Goal: Task Accomplishment & Management: Use online tool/utility

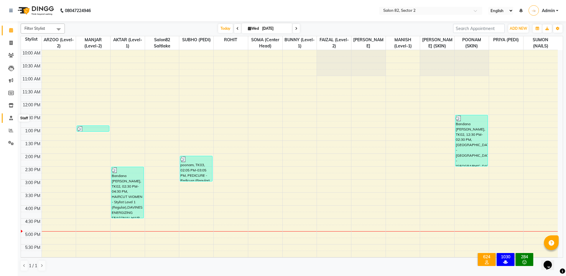
click at [10, 120] on icon at bounding box center [11, 118] width 4 height 4
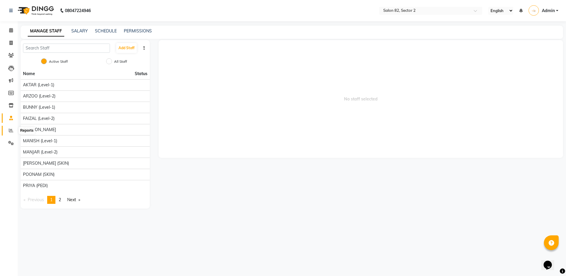
click at [9, 129] on span at bounding box center [11, 130] width 10 height 7
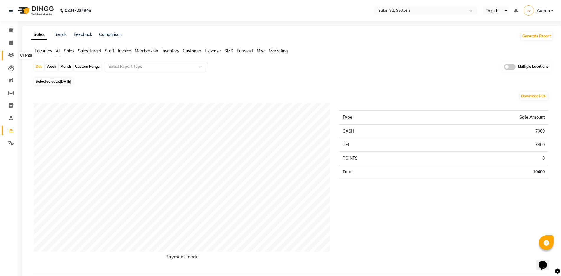
click at [12, 53] on icon at bounding box center [11, 55] width 6 height 4
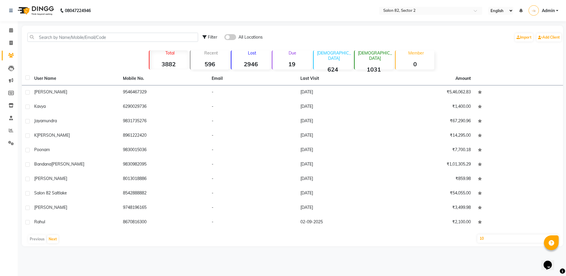
click at [289, 53] on p "Due" at bounding box center [292, 52] width 37 height 5
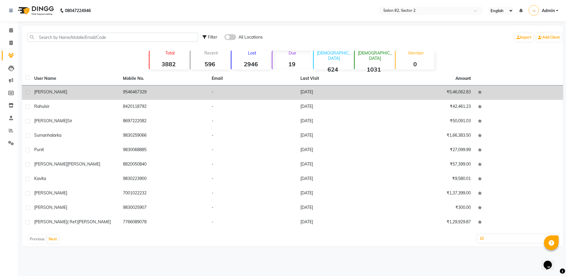
click at [67, 90] on div "[PERSON_NAME]" at bounding box center [75, 92] width 82 height 6
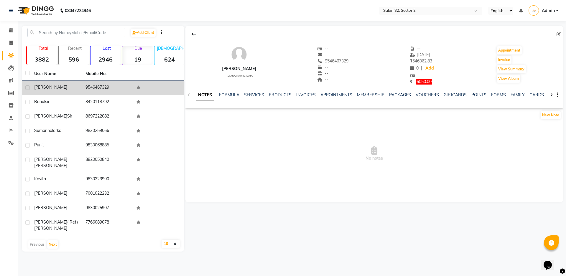
drag, startPoint x: 112, startPoint y: 87, endPoint x: 84, endPoint y: 85, distance: 27.8
click at [84, 85] on td "9546467329" at bounding box center [107, 88] width 51 height 14
drag, startPoint x: 55, startPoint y: 85, endPoint x: 33, endPoint y: 89, distance: 22.2
click at [33, 89] on td "[PERSON_NAME]" at bounding box center [56, 88] width 51 height 14
copy span "[PERSON_NAME]"
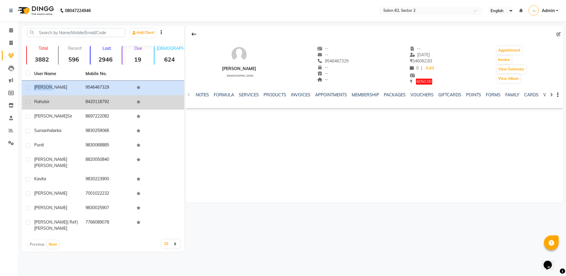
drag, startPoint x: 53, startPoint y: 103, endPoint x: 34, endPoint y: 101, distance: 19.0
click at [34, 101] on div "rahul sir" at bounding box center [56, 102] width 44 height 6
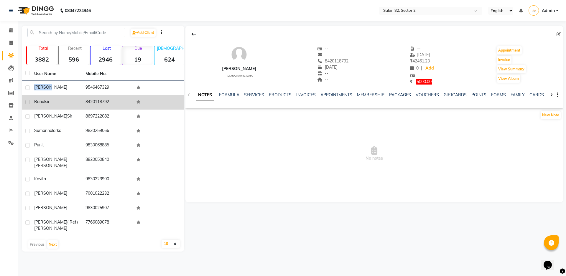
drag, startPoint x: 111, startPoint y: 100, endPoint x: 85, endPoint y: 103, distance: 25.8
click at [85, 103] on td "8420118792" at bounding box center [107, 102] width 51 height 14
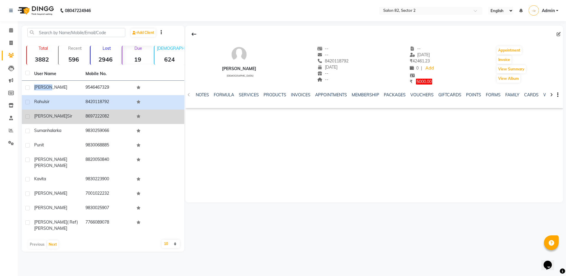
drag, startPoint x: 62, startPoint y: 116, endPoint x: 32, endPoint y: 111, distance: 30.8
click at [32, 111] on td "shashank sir" at bounding box center [56, 117] width 51 height 14
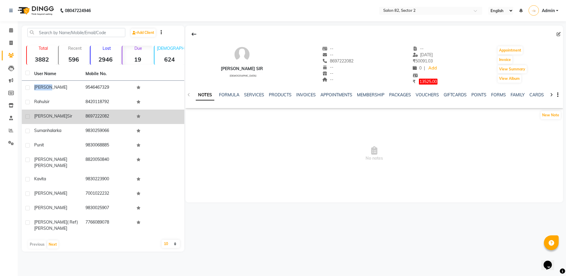
drag, startPoint x: 85, startPoint y: 114, endPoint x: 111, endPoint y: 113, distance: 26.0
click at [113, 115] on td "8697222082" at bounding box center [107, 117] width 51 height 14
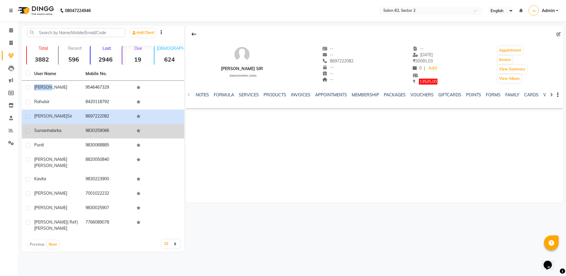
drag, startPoint x: 65, startPoint y: 130, endPoint x: 34, endPoint y: 130, distance: 30.7
click at [34, 130] on div "suman halarka" at bounding box center [56, 131] width 44 height 6
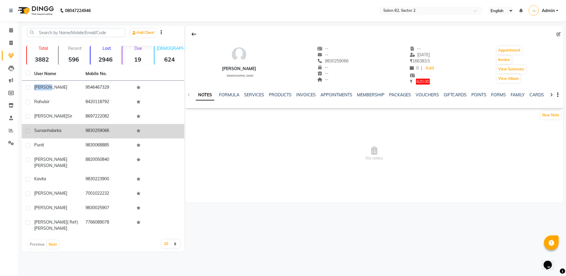
drag, startPoint x: 109, startPoint y: 131, endPoint x: 86, endPoint y: 127, distance: 23.8
click at [86, 127] on td "9830259066" at bounding box center [107, 131] width 51 height 14
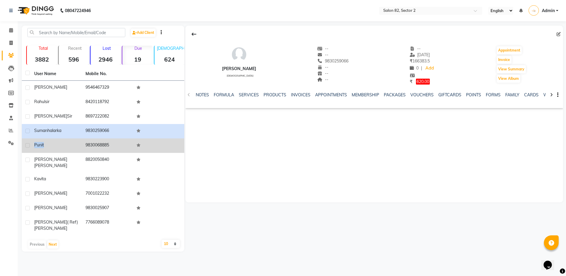
drag, startPoint x: 48, startPoint y: 146, endPoint x: 33, endPoint y: 145, distance: 14.5
click at [33, 145] on td "punit" at bounding box center [56, 146] width 51 height 14
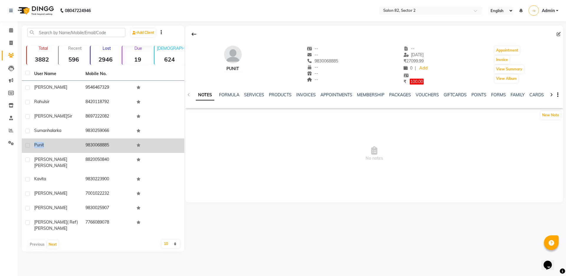
drag, startPoint x: 110, startPoint y: 145, endPoint x: 84, endPoint y: 144, distance: 26.0
click at [84, 144] on td "9830068885" at bounding box center [107, 146] width 51 height 14
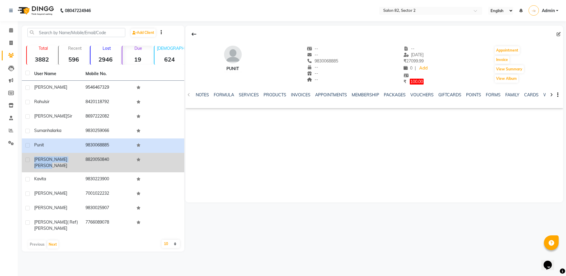
drag, startPoint x: 70, startPoint y: 160, endPoint x: 33, endPoint y: 159, distance: 36.6
click at [33, 159] on td "shagufta rahman" at bounding box center [56, 162] width 51 height 19
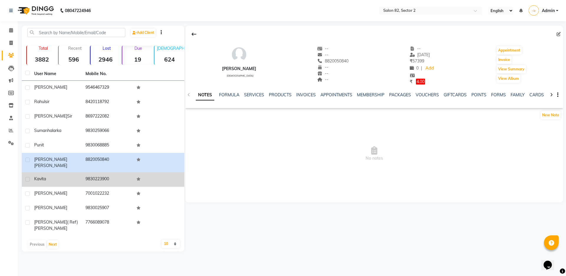
click at [54, 176] on div "kavita" at bounding box center [56, 179] width 44 height 6
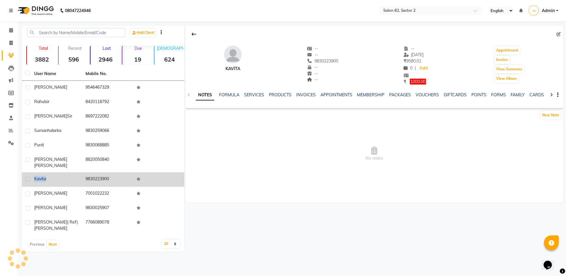
drag, startPoint x: 52, startPoint y: 177, endPoint x: 32, endPoint y: 173, distance: 20.2
click at [32, 173] on td "kavita" at bounding box center [56, 179] width 51 height 14
drag, startPoint x: 111, startPoint y: 173, endPoint x: 84, endPoint y: 174, distance: 27.5
click at [84, 174] on td "9830223900" at bounding box center [107, 179] width 51 height 14
copy td "9830223900"
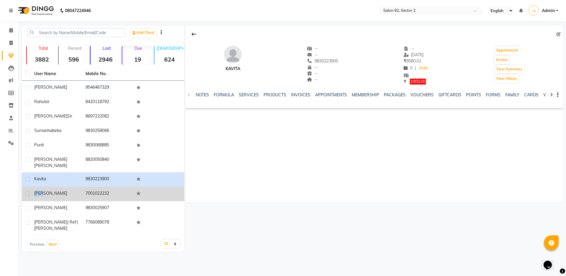
drag, startPoint x: 45, startPoint y: 187, endPoint x: 29, endPoint y: 183, distance: 16.9
click at [29, 187] on tr "tina 7001022232" at bounding box center [103, 194] width 162 height 14
copy tr "tina"
drag, startPoint x: 84, startPoint y: 189, endPoint x: 109, endPoint y: 189, distance: 24.8
click at [109, 189] on td "7001022232" at bounding box center [107, 194] width 51 height 14
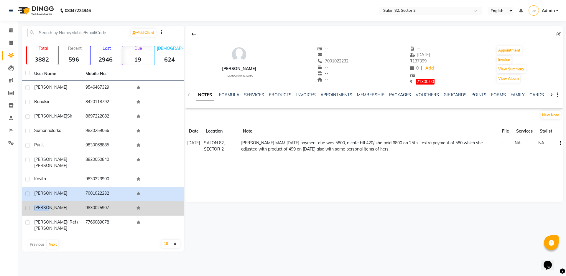
drag, startPoint x: 42, startPoint y: 203, endPoint x: 34, endPoint y: 202, distance: 8.6
click at [34, 202] on td "reshmi" at bounding box center [56, 208] width 51 height 14
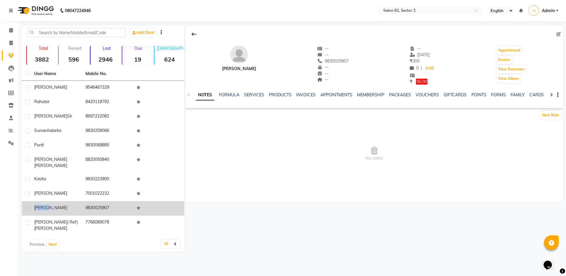
drag, startPoint x: 85, startPoint y: 203, endPoint x: 109, endPoint y: 204, distance: 23.3
click at [109, 204] on td "9830025907" at bounding box center [107, 208] width 51 height 14
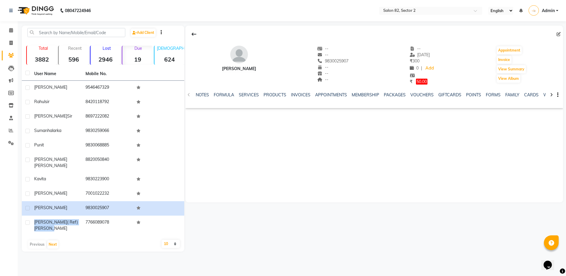
drag, startPoint x: 75, startPoint y: 217, endPoint x: 16, endPoint y: 222, distance: 59.7
click at [28, 217] on tr "Moumita ( ref)sir sir 7766089078" at bounding box center [103, 225] width 162 height 19
copy tr "Moumita ( ref)sir sir"
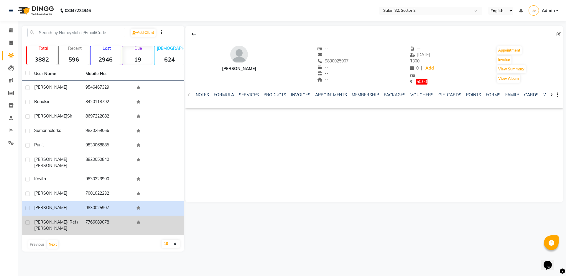
click at [88, 225] on td "7766089078" at bounding box center [107, 225] width 51 height 19
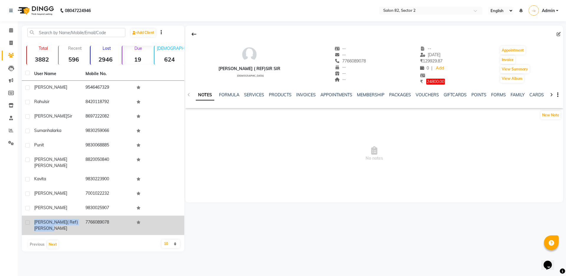
drag, startPoint x: 76, startPoint y: 216, endPoint x: 34, endPoint y: 216, distance: 41.6
click at [34, 219] on div "Moumita ( ref)sir sir" at bounding box center [56, 225] width 44 height 12
drag, startPoint x: 108, startPoint y: 217, endPoint x: 73, endPoint y: 220, distance: 35.8
click at [83, 216] on td "7766089078" at bounding box center [107, 225] width 51 height 19
copy td "7766089078"
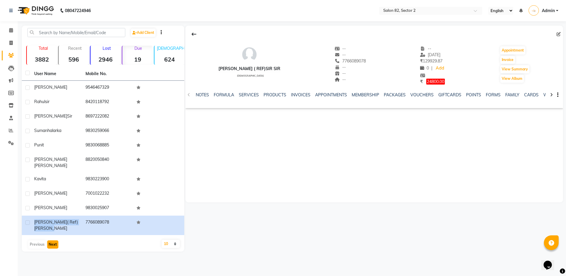
click at [51, 241] on button "Next" at bounding box center [52, 245] width 11 height 8
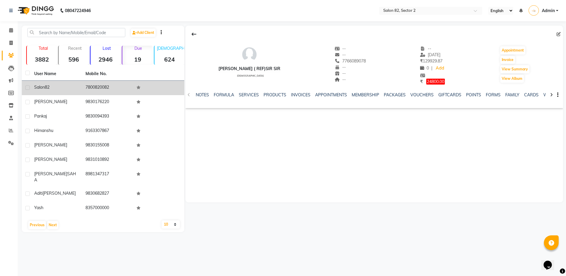
drag, startPoint x: 51, startPoint y: 86, endPoint x: 32, endPoint y: 88, distance: 18.6
click at [32, 88] on td "Salon 82" at bounding box center [56, 88] width 51 height 14
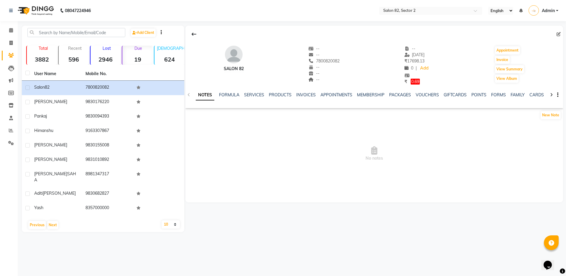
drag, startPoint x: 223, startPoint y: 167, endPoint x: 219, endPoint y: 166, distance: 3.9
click at [219, 166] on span "No notes" at bounding box center [374, 154] width 378 height 59
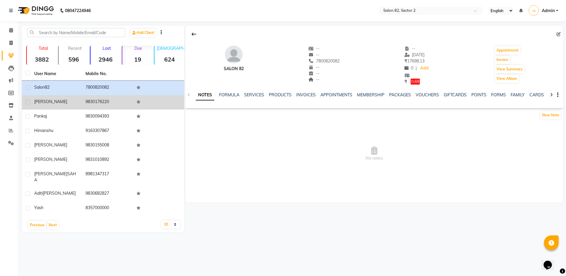
click at [42, 104] on span "vinita" at bounding box center [50, 101] width 33 height 5
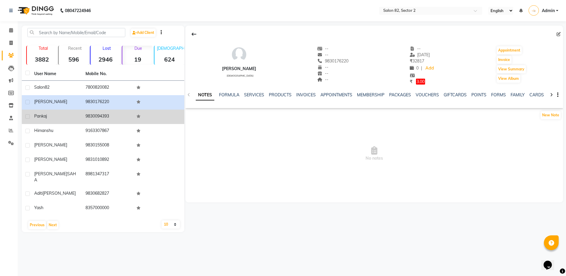
click at [51, 115] on div "pankaj" at bounding box center [56, 116] width 44 height 6
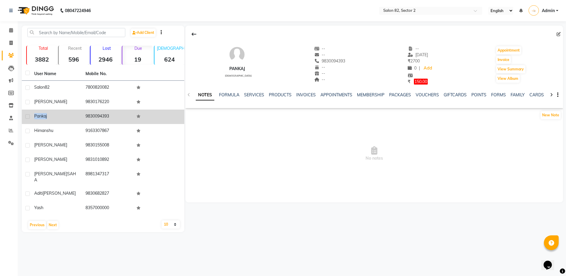
drag, startPoint x: 43, startPoint y: 118, endPoint x: 28, endPoint y: 121, distance: 15.0
click at [28, 121] on tr "pankaj 9830094393" at bounding box center [103, 117] width 162 height 14
drag, startPoint x: 86, startPoint y: 116, endPoint x: 111, endPoint y: 117, distance: 24.8
click at [111, 117] on td "9830094393" at bounding box center [107, 117] width 51 height 14
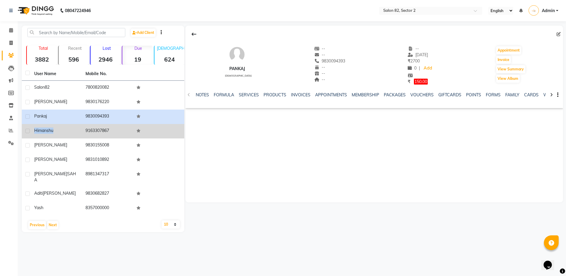
drag, startPoint x: 55, startPoint y: 132, endPoint x: 33, endPoint y: 132, distance: 21.8
click at [33, 132] on td "himanshu" at bounding box center [56, 131] width 51 height 14
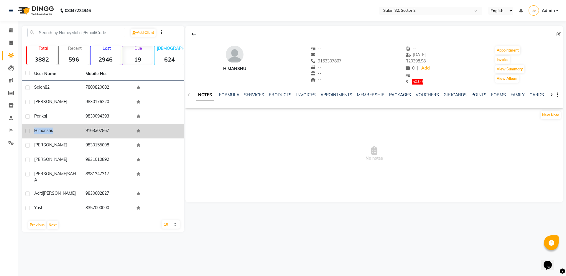
drag, startPoint x: 85, startPoint y: 131, endPoint x: 108, endPoint y: 130, distance: 23.3
click at [108, 130] on td "9163307867" at bounding box center [107, 131] width 51 height 14
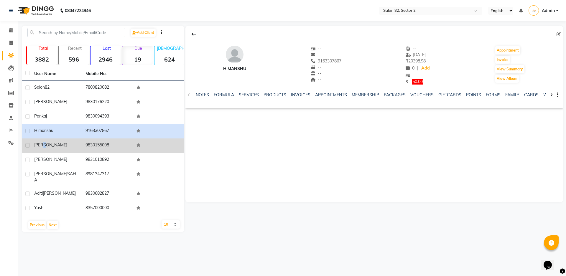
click at [46, 146] on span "resha" at bounding box center [50, 144] width 33 height 5
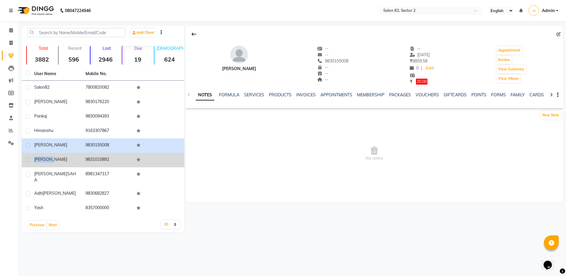
drag, startPoint x: 34, startPoint y: 159, endPoint x: 57, endPoint y: 157, distance: 23.1
click at [57, 157] on div "Shraddha" at bounding box center [56, 160] width 44 height 6
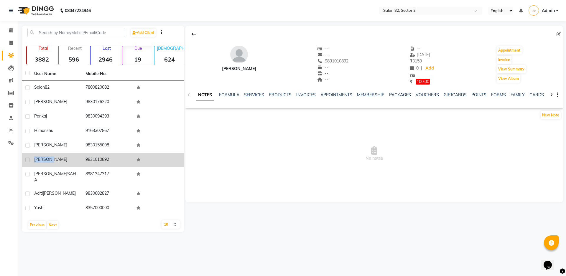
click at [65, 158] on div "Shraddha" at bounding box center [56, 160] width 44 height 6
drag, startPoint x: 84, startPoint y: 158, endPoint x: 111, endPoint y: 164, distance: 27.1
click at [111, 164] on td "9831010892" at bounding box center [107, 160] width 51 height 14
copy td "9831010892"
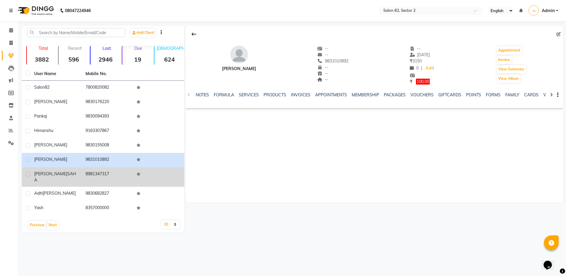
click at [48, 176] on span "ARNAB" at bounding box center [50, 173] width 33 height 5
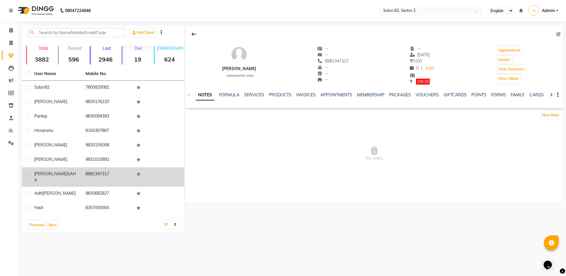
drag, startPoint x: 62, startPoint y: 173, endPoint x: 31, endPoint y: 173, distance: 30.9
click at [31, 173] on td "ARNAB SAHA" at bounding box center [56, 176] width 51 height 19
drag, startPoint x: 112, startPoint y: 175, endPoint x: 81, endPoint y: 174, distance: 31.0
click at [85, 172] on td "8981347317" at bounding box center [107, 176] width 51 height 19
copy td "8981347317"
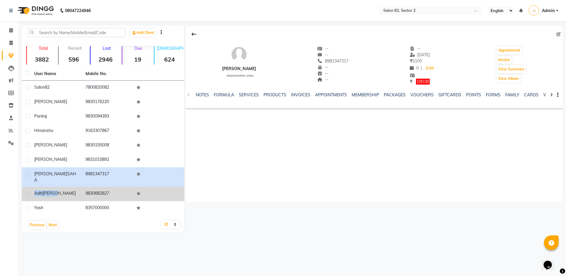
drag, startPoint x: 56, startPoint y: 188, endPoint x: 32, endPoint y: 187, distance: 24.2
click at [33, 187] on td "aditi Bohra" at bounding box center [56, 194] width 51 height 14
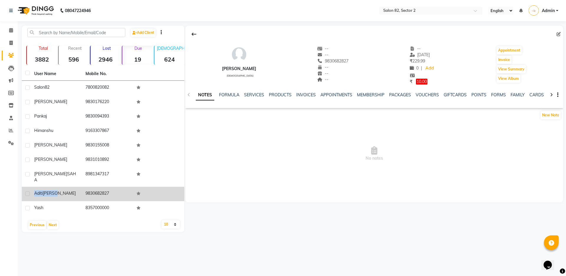
drag, startPoint x: 85, startPoint y: 189, endPoint x: 108, endPoint y: 186, distance: 23.4
click at [108, 187] on td "9830682827" at bounding box center [107, 194] width 51 height 14
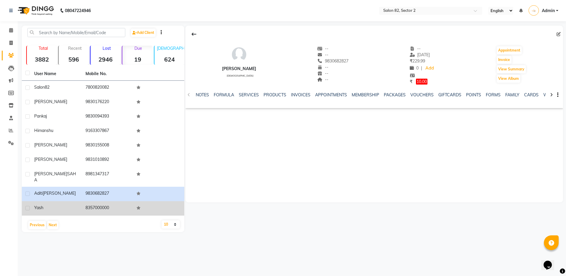
click at [47, 205] on div "Yash" at bounding box center [56, 208] width 44 height 6
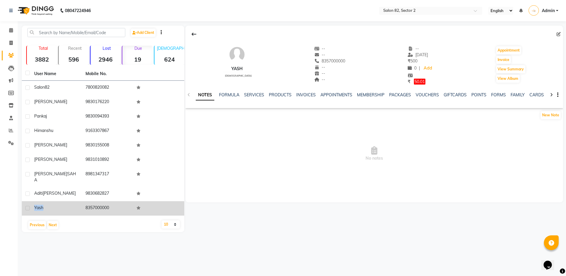
drag, startPoint x: 43, startPoint y: 202, endPoint x: 32, endPoint y: 203, distance: 11.3
click at [32, 203] on td "Yash" at bounding box center [56, 208] width 51 height 14
drag, startPoint x: 112, startPoint y: 203, endPoint x: 85, endPoint y: 204, distance: 27.4
click at [85, 204] on td "8357000000" at bounding box center [107, 208] width 51 height 14
copy td "8357000000"
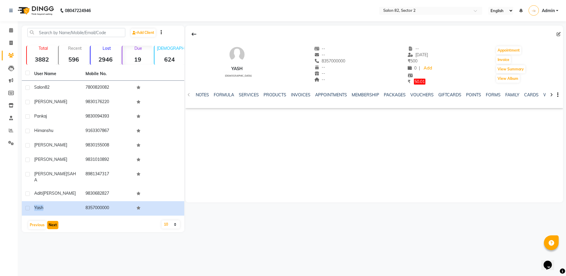
click at [53, 221] on button "Next" at bounding box center [52, 225] width 11 height 8
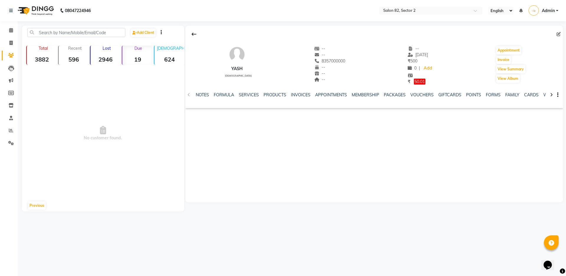
drag, startPoint x: 285, startPoint y: 173, endPoint x: 235, endPoint y: 71, distance: 113.9
click at [280, 167] on div "Yash male -- -- 8357000000 -- -- -- -- 16-03-2024 ₹ 500 0 | Add ₹ 50.01 Appoint…" at bounding box center [374, 114] width 378 height 177
click at [423, 9] on input "text" at bounding box center [424, 11] width 85 height 6
click at [417, 9] on input "text" at bounding box center [424, 11] width 85 height 6
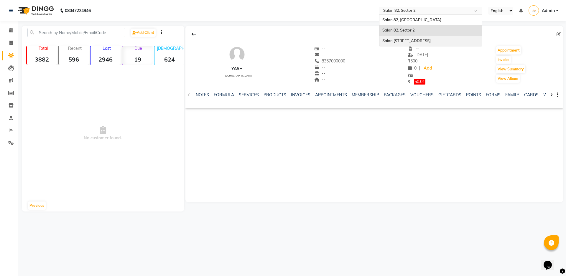
click at [416, 40] on span "Salon [STREET_ADDRESS]" at bounding box center [406, 40] width 48 height 5
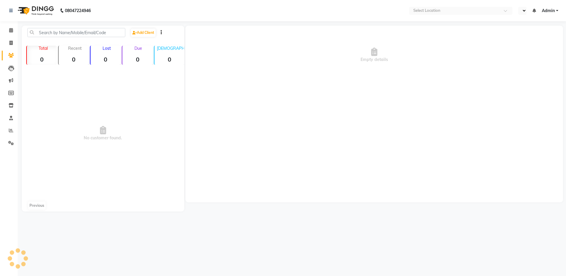
select select "en"
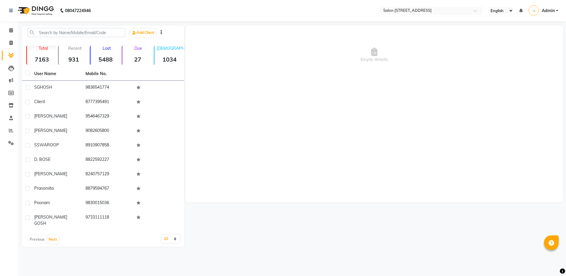
click at [136, 49] on p "Due" at bounding box center [137, 48] width 29 height 5
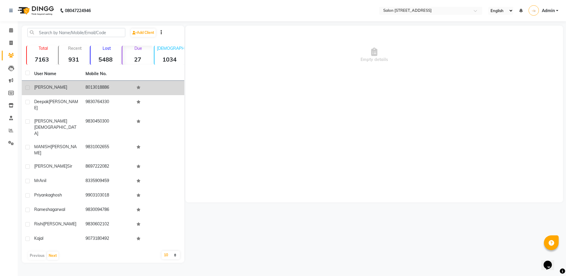
click at [78, 86] on div "[PERSON_NAME]" at bounding box center [56, 87] width 44 height 6
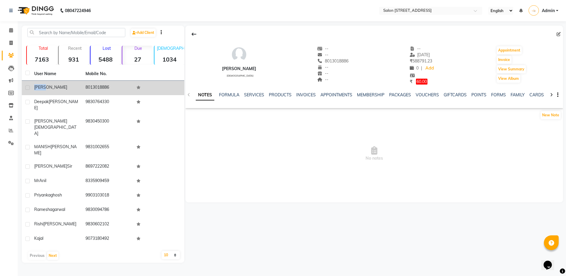
drag, startPoint x: 51, startPoint y: 87, endPoint x: 22, endPoint y: 92, distance: 29.6
click at [24, 88] on tr "rupal 8013018886" at bounding box center [103, 88] width 162 height 14
drag, startPoint x: 110, startPoint y: 88, endPoint x: 77, endPoint y: 92, distance: 33.9
click at [83, 87] on td "8013018886" at bounding box center [107, 88] width 51 height 14
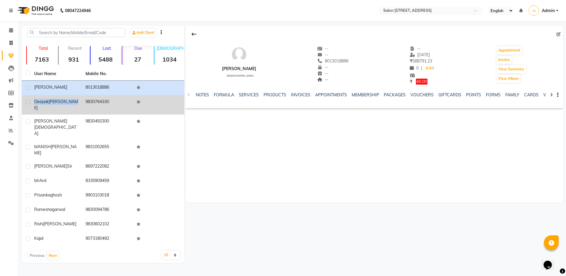
drag, startPoint x: 72, startPoint y: 102, endPoint x: 35, endPoint y: 100, distance: 36.9
click at [35, 100] on div "deepak chandirani" at bounding box center [56, 105] width 44 height 12
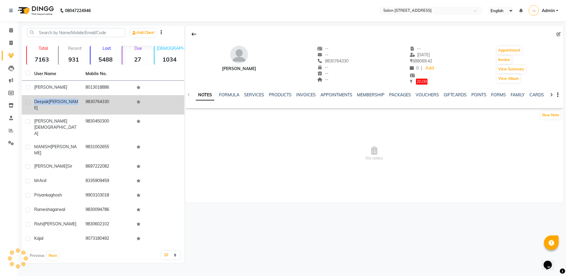
click at [67, 108] on td "deepak chandirani" at bounding box center [56, 104] width 51 height 19
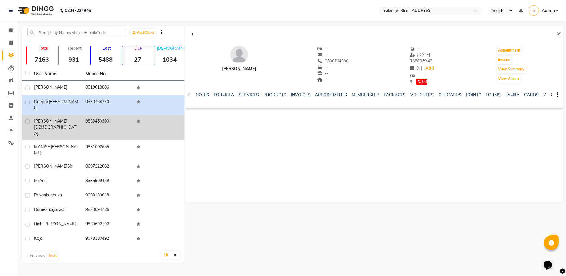
click at [52, 125] on span "jain" at bounding box center [55, 130] width 42 height 11
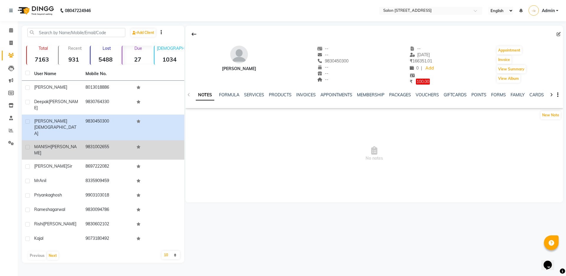
drag, startPoint x: 77, startPoint y: 145, endPoint x: 72, endPoint y: 137, distance: 9.7
click at [76, 163] on div "shashank sir" at bounding box center [56, 166] width 44 height 6
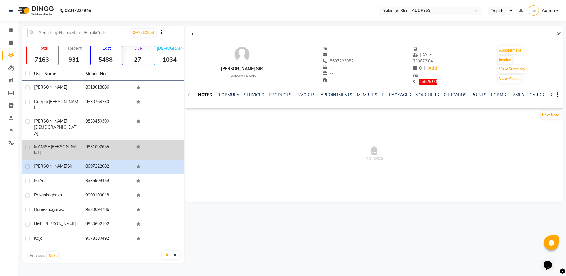
click at [73, 144] on div "MANISH BHIMANI" at bounding box center [56, 150] width 44 height 12
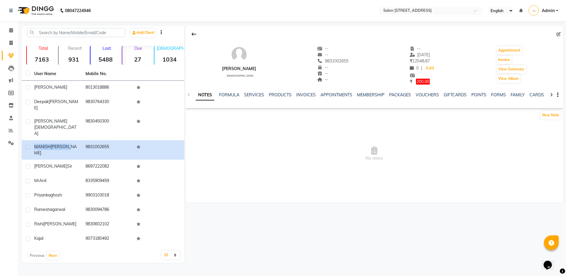
drag, startPoint x: 73, startPoint y: 130, endPoint x: 20, endPoint y: 144, distance: 54.8
click at [31, 140] on td "MANISH BHIMANI" at bounding box center [56, 149] width 51 height 19
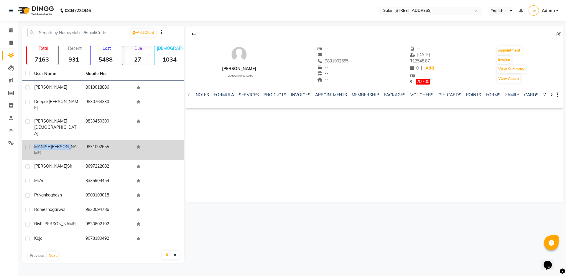
drag, startPoint x: 85, startPoint y: 130, endPoint x: 109, endPoint y: 131, distance: 24.2
click at [109, 140] on td "9831002655" at bounding box center [107, 149] width 51 height 19
copy td "9831002655"
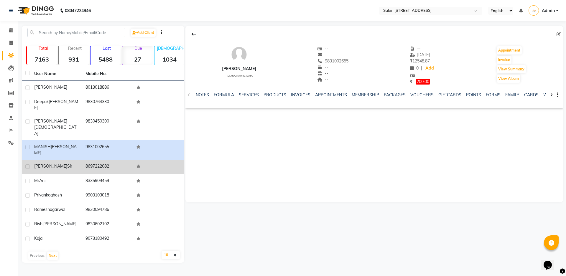
click at [67, 163] on div "shashank sir" at bounding box center [56, 166] width 44 height 6
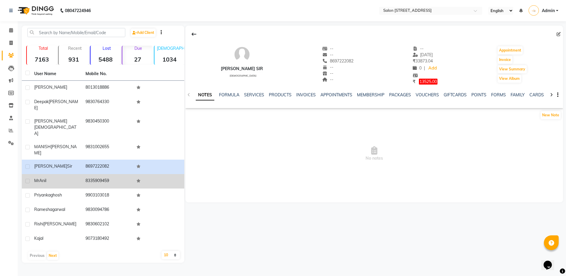
drag, startPoint x: 50, startPoint y: 162, endPoint x: 32, endPoint y: 160, distance: 17.5
click at [32, 174] on td "Mr Anil" at bounding box center [56, 181] width 51 height 14
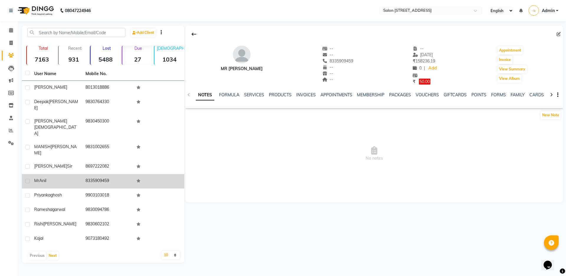
click at [49, 178] on div "Mr Anil" at bounding box center [56, 181] width 44 height 6
click at [72, 178] on div "Mr Anil" at bounding box center [56, 181] width 44 height 6
drag, startPoint x: 54, startPoint y: 161, endPoint x: 32, endPoint y: 157, distance: 22.5
click at [32, 174] on td "Mr Anil" at bounding box center [56, 181] width 51 height 14
copy div "Mr Anil"
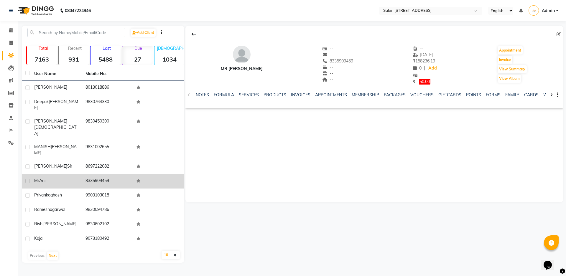
drag, startPoint x: 84, startPoint y: 159, endPoint x: 105, endPoint y: 162, distance: 21.1
click at [109, 174] on td "8335909459" at bounding box center [107, 181] width 51 height 14
copy td "8335909459"
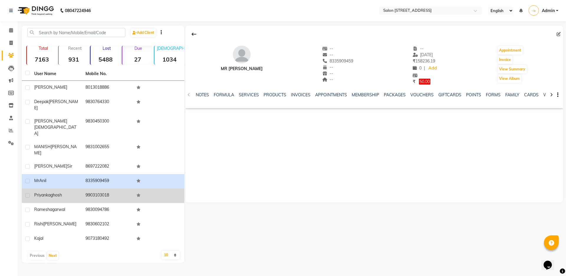
drag, startPoint x: 68, startPoint y: 173, endPoint x: 33, endPoint y: 174, distance: 35.1
click at [34, 189] on td "priyanka ghosh" at bounding box center [56, 196] width 51 height 14
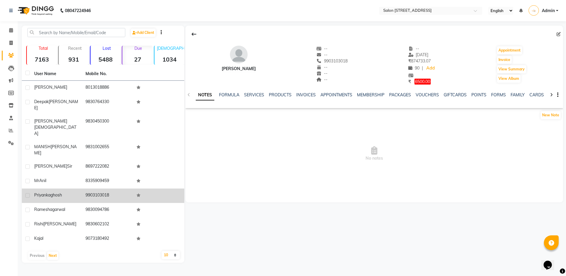
drag, startPoint x: 85, startPoint y: 172, endPoint x: 110, endPoint y: 172, distance: 24.5
click at [110, 189] on td "9903103018" at bounding box center [107, 196] width 51 height 14
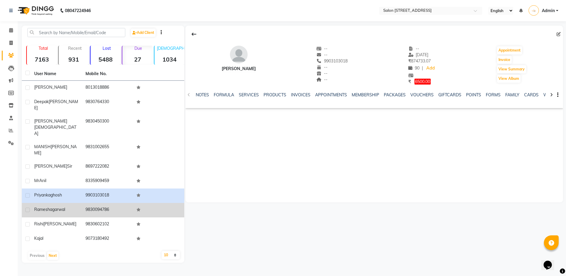
click at [67, 203] on td "ramesh agarwal" at bounding box center [56, 210] width 51 height 14
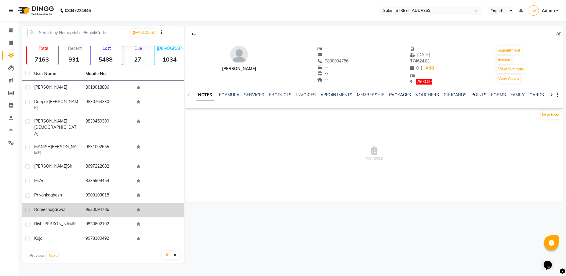
drag, startPoint x: 70, startPoint y: 187, endPoint x: 34, endPoint y: 189, distance: 36.3
click at [34, 203] on td "ramesh agarwal" at bounding box center [56, 210] width 51 height 14
drag, startPoint x: 110, startPoint y: 187, endPoint x: 86, endPoint y: 185, distance: 24.3
click at [86, 203] on td "9830094786" at bounding box center [107, 210] width 51 height 14
copy td "9830094786"
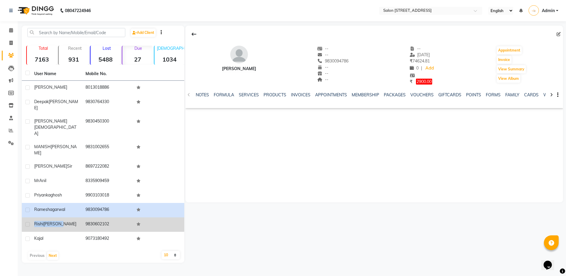
drag, startPoint x: 60, startPoint y: 202, endPoint x: 30, endPoint y: 204, distance: 30.1
click at [34, 218] on td "Rishi bhatter" at bounding box center [56, 225] width 51 height 14
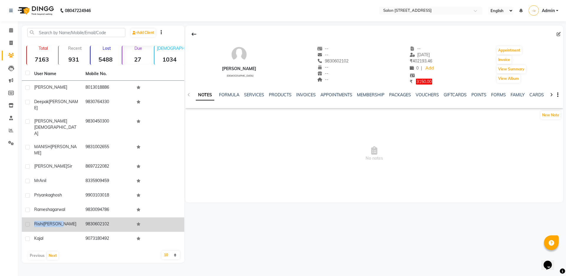
drag, startPoint x: 111, startPoint y: 202, endPoint x: 84, endPoint y: 201, distance: 26.9
click at [84, 218] on td "9830602102" at bounding box center [107, 225] width 51 height 14
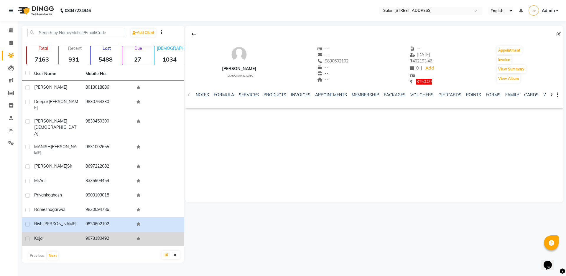
click at [54, 235] on div "kajal" at bounding box center [56, 238] width 44 height 6
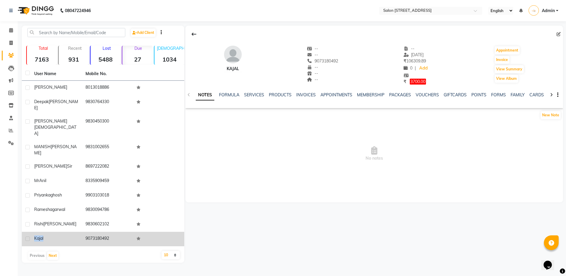
drag, startPoint x: 44, startPoint y: 215, endPoint x: 33, endPoint y: 214, distance: 11.0
click at [33, 232] on td "kajal" at bounding box center [56, 239] width 51 height 14
drag, startPoint x: 108, startPoint y: 217, endPoint x: 86, endPoint y: 218, distance: 21.2
click at [86, 232] on td "9073180492" at bounding box center [107, 239] width 51 height 14
copy td "9073180492"
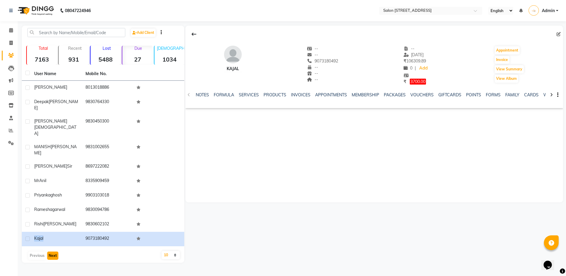
click at [53, 252] on button "Next" at bounding box center [52, 256] width 11 height 8
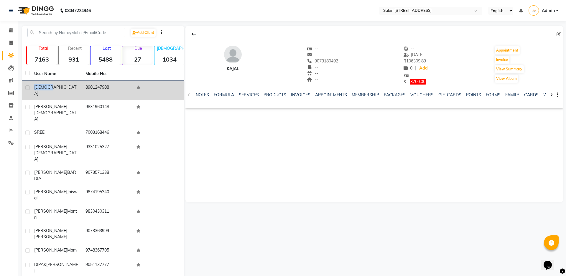
drag, startPoint x: 51, startPoint y: 87, endPoint x: 25, endPoint y: 89, distance: 25.7
click at [24, 88] on tr "sanskar 8981247988" at bounding box center [103, 90] width 162 height 19
click at [59, 86] on div "sanskar" at bounding box center [56, 90] width 44 height 12
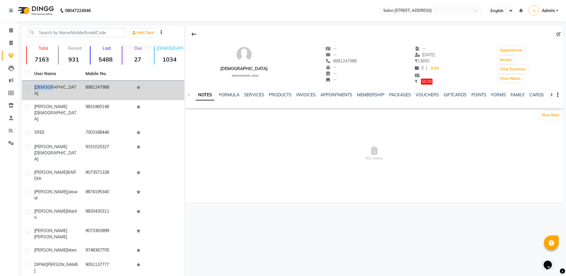
drag, startPoint x: 46, startPoint y: 87, endPoint x: 34, endPoint y: 84, distance: 11.9
click at [34, 84] on td "sanskar" at bounding box center [56, 90] width 51 height 19
drag, startPoint x: 84, startPoint y: 88, endPoint x: 110, endPoint y: 88, distance: 25.3
click at [110, 87] on td "8981247988" at bounding box center [107, 90] width 51 height 19
copy td "8981247988"
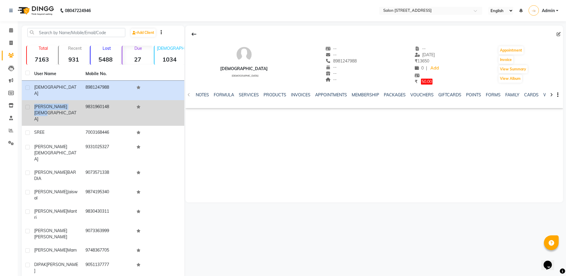
drag, startPoint x: 62, startPoint y: 103, endPoint x: 34, endPoint y: 100, distance: 28.3
click at [34, 104] on div "ruchikaa Jain" at bounding box center [56, 113] width 44 height 19
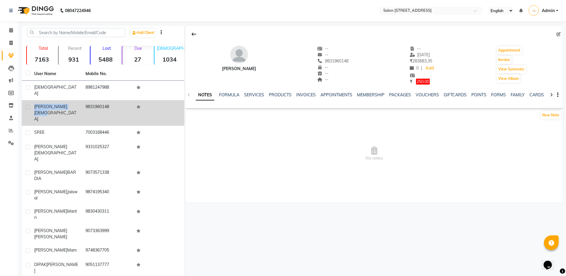
drag, startPoint x: 111, startPoint y: 102, endPoint x: 80, endPoint y: 106, distance: 30.9
click at [84, 102] on td "9831960148" at bounding box center [107, 113] width 51 height 26
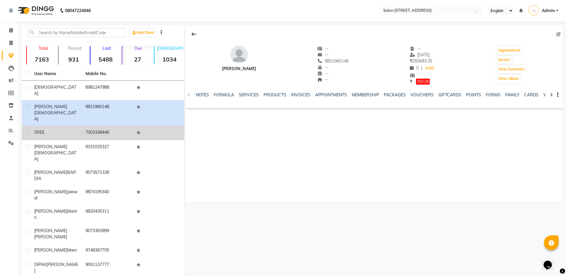
click at [68, 126] on td "SREE" at bounding box center [56, 133] width 51 height 14
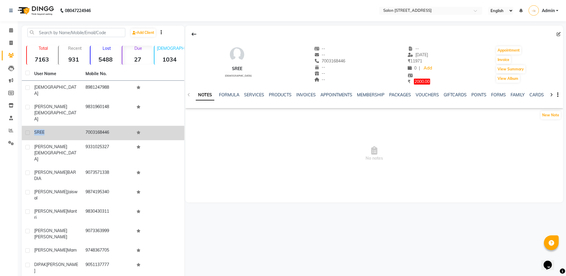
drag, startPoint x: 49, startPoint y: 115, endPoint x: 30, endPoint y: 115, distance: 19.5
click at [30, 126] on tr "SREE 7003168446" at bounding box center [103, 133] width 162 height 14
drag, startPoint x: 84, startPoint y: 116, endPoint x: 109, endPoint y: 117, distance: 24.8
click at [109, 126] on td "7003168446" at bounding box center [107, 133] width 51 height 14
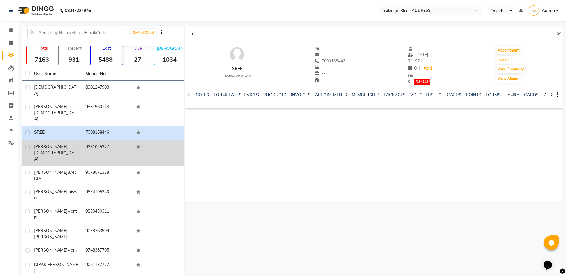
click at [55, 144] on div "sonal jain" at bounding box center [56, 153] width 44 height 19
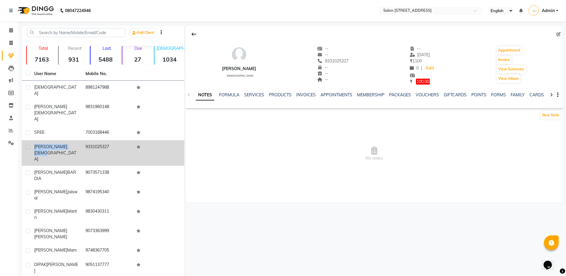
drag, startPoint x: 60, startPoint y: 133, endPoint x: 35, endPoint y: 130, distance: 25.2
click at [35, 144] on div "sonal jain" at bounding box center [56, 153] width 44 height 19
drag, startPoint x: 86, startPoint y: 131, endPoint x: 107, endPoint y: 132, distance: 21.5
click at [108, 140] on td "9331025327" at bounding box center [107, 153] width 51 height 26
copy td "9331025327"
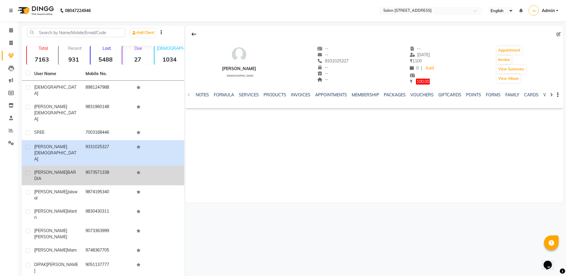
click at [39, 166] on td "RISHAB BARDIA" at bounding box center [56, 175] width 51 height 19
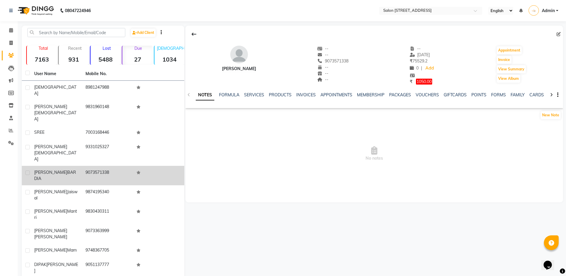
drag, startPoint x: 34, startPoint y: 145, endPoint x: 67, endPoint y: 145, distance: 33.0
click at [67, 166] on td "RISHAB BARDIA" at bounding box center [56, 175] width 51 height 19
drag, startPoint x: 109, startPoint y: 146, endPoint x: 86, endPoint y: 146, distance: 23.3
click at [86, 166] on td "9073571338" at bounding box center [107, 175] width 51 height 19
copy td "9073571338"
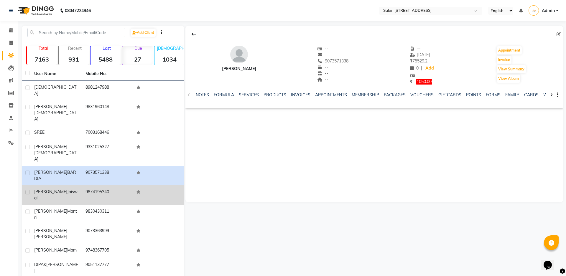
click at [64, 189] on div "smriti jaiswal" at bounding box center [56, 195] width 44 height 12
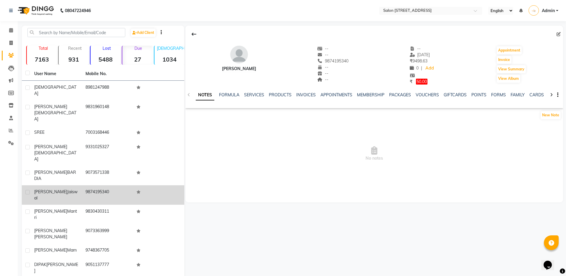
drag, startPoint x: 61, startPoint y: 164, endPoint x: 34, endPoint y: 159, distance: 27.3
click at [35, 185] on td "smriti jaiswal" at bounding box center [56, 194] width 51 height 19
drag, startPoint x: 85, startPoint y: 159, endPoint x: 108, endPoint y: 159, distance: 23.6
click at [108, 185] on td "9874195340" at bounding box center [107, 194] width 51 height 19
copy td "9874195340"
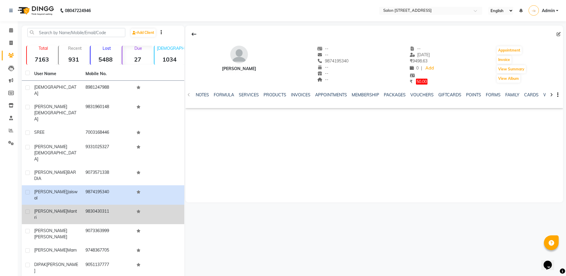
drag, startPoint x: 63, startPoint y: 175, endPoint x: 36, endPoint y: 174, distance: 27.5
click at [34, 205] on td "rachna mantri" at bounding box center [56, 214] width 51 height 19
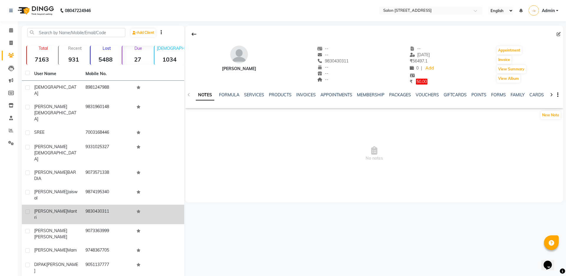
drag, startPoint x: 85, startPoint y: 172, endPoint x: 108, endPoint y: 176, distance: 23.8
click at [108, 205] on td "9830430311" at bounding box center [107, 214] width 51 height 19
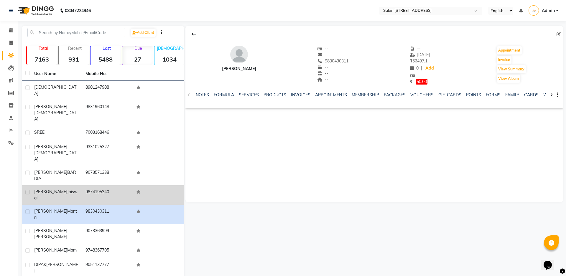
click at [70, 189] on div "smriti jaiswal" at bounding box center [56, 195] width 44 height 12
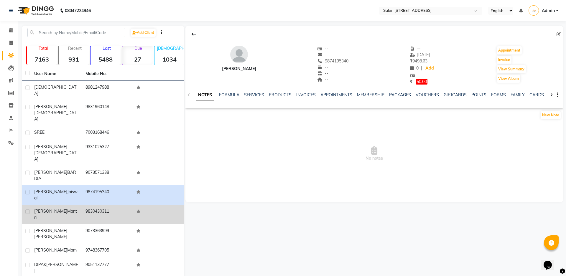
click at [66, 208] on div "rachna mantri" at bounding box center [56, 214] width 44 height 12
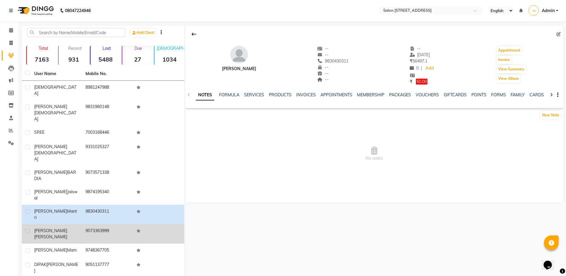
click at [67, 234] on span "bachhawat" at bounding box center [50, 236] width 33 height 5
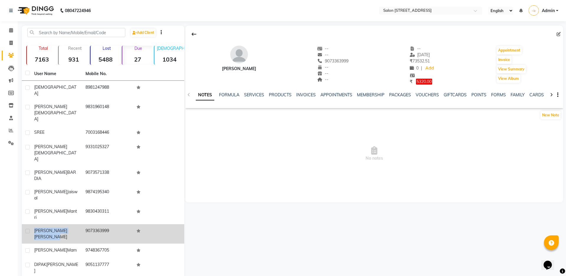
drag, startPoint x: 73, startPoint y: 187, endPoint x: 33, endPoint y: 192, distance: 40.8
click at [34, 224] on td "prateek bachhawat" at bounding box center [56, 233] width 51 height 19
drag, startPoint x: 85, startPoint y: 188, endPoint x: 110, endPoint y: 190, distance: 24.5
click at [110, 224] on td "9073363999" at bounding box center [107, 233] width 51 height 19
copy td "9073363999"
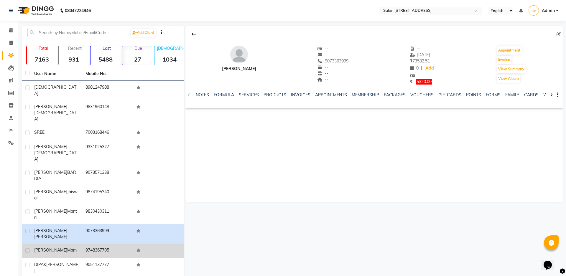
drag, startPoint x: 60, startPoint y: 203, endPoint x: 68, endPoint y: 199, distance: 8.4
click at [67, 248] on span "mam" at bounding box center [71, 250] width 9 height 5
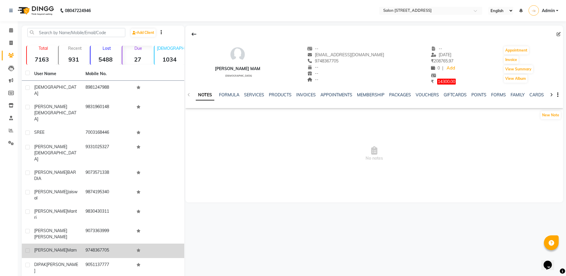
drag, startPoint x: 65, startPoint y: 200, endPoint x: 34, endPoint y: 202, distance: 30.1
click at [34, 247] on div "moumita mam" at bounding box center [56, 250] width 44 height 6
drag, startPoint x: 85, startPoint y: 203, endPoint x: 113, endPoint y: 206, distance: 28.1
click at [113, 244] on td "9748367705" at bounding box center [107, 251] width 51 height 14
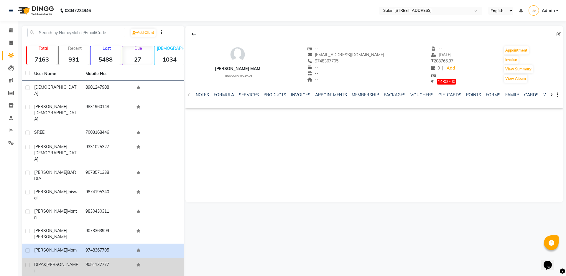
click at [67, 262] on div "DIPAK NAHATA" at bounding box center [56, 268] width 44 height 12
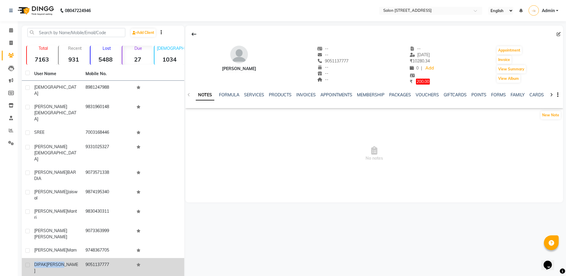
drag, startPoint x: 64, startPoint y: 216, endPoint x: 34, endPoint y: 217, distance: 30.1
click at [34, 258] on td "DIPAK NAHATA" at bounding box center [56, 267] width 51 height 19
drag, startPoint x: 85, startPoint y: 217, endPoint x: 110, endPoint y: 215, distance: 25.1
click at [110, 258] on td "9051137777" at bounding box center [107, 267] width 51 height 19
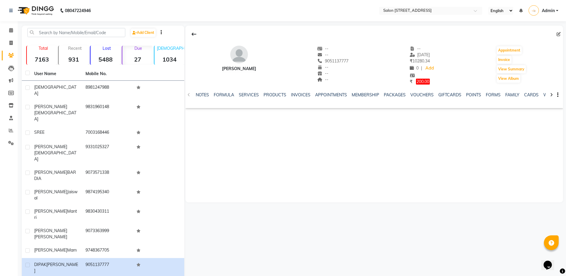
click at [75, 244] on main "Add Client Total 7163 Recent 931 Lost 5488 Due 27 Male 1034 Female 1341 Member …" at bounding box center [292, 164] width 548 height 277
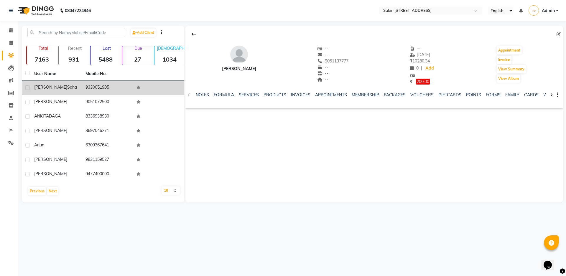
click at [65, 88] on div "ujjwal saha" at bounding box center [56, 87] width 44 height 6
drag, startPoint x: 60, startPoint y: 88, endPoint x: 29, endPoint y: 95, distance: 32.4
click at [32, 91] on td "ujjwal saha" at bounding box center [56, 88] width 51 height 14
drag, startPoint x: 111, startPoint y: 87, endPoint x: 86, endPoint y: 89, distance: 25.4
click at [86, 89] on td "9330051905" at bounding box center [107, 88] width 51 height 14
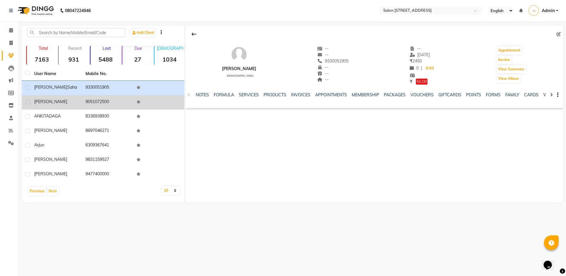
click at [66, 105] on div "MANMOHAN" at bounding box center [56, 102] width 44 height 6
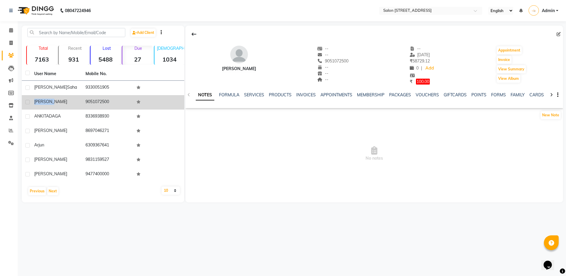
drag, startPoint x: 62, startPoint y: 103, endPoint x: 33, endPoint y: 100, distance: 29.0
click at [33, 100] on td "MANMOHAN" at bounding box center [56, 102] width 51 height 14
drag, startPoint x: 109, startPoint y: 102, endPoint x: 86, endPoint y: 99, distance: 23.1
click at [86, 99] on td "9051072500" at bounding box center [107, 102] width 51 height 14
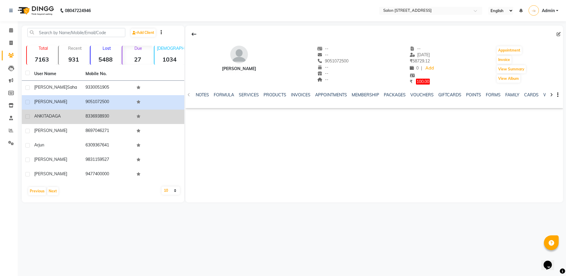
click at [70, 118] on div "ANKITA DAGA" at bounding box center [56, 116] width 44 height 6
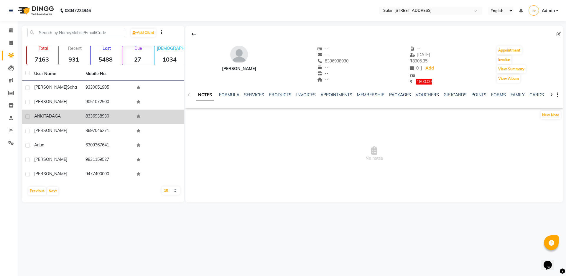
drag, startPoint x: 64, startPoint y: 116, endPoint x: 33, endPoint y: 119, distance: 31.4
click at [33, 119] on td "ANKITA DAGA" at bounding box center [56, 117] width 51 height 14
drag, startPoint x: 110, startPoint y: 117, endPoint x: 86, endPoint y: 117, distance: 24.2
click at [86, 117] on td "8336938930" at bounding box center [107, 117] width 51 height 14
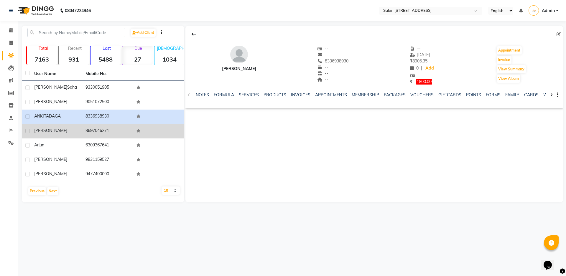
click at [55, 134] on td "AKANKSHA" at bounding box center [56, 131] width 51 height 14
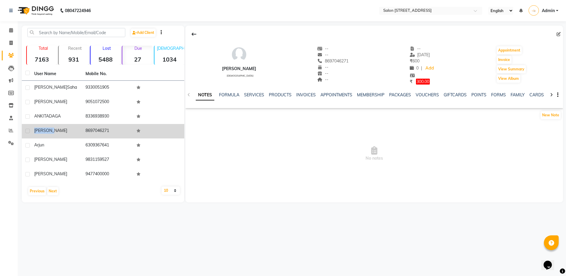
drag, startPoint x: 62, startPoint y: 131, endPoint x: 33, endPoint y: 133, distance: 28.6
click at [33, 133] on td "AKANKSHA" at bounding box center [56, 131] width 51 height 14
drag, startPoint x: 108, startPoint y: 129, endPoint x: 83, endPoint y: 133, distance: 26.2
click at [85, 131] on td "8697046271" at bounding box center [107, 131] width 51 height 14
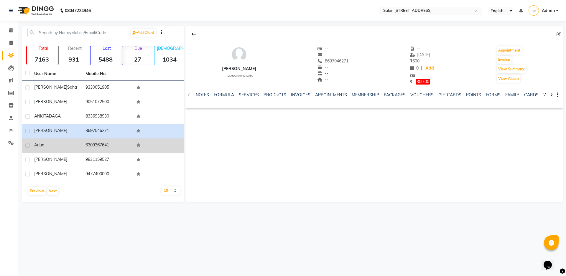
click at [73, 143] on div "arjun" at bounding box center [56, 145] width 44 height 6
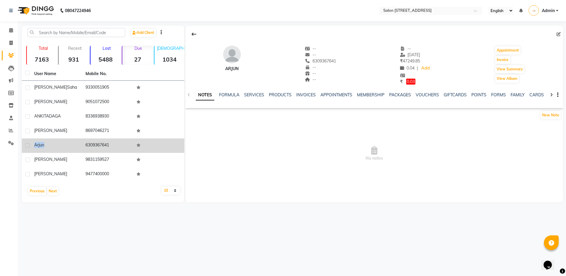
drag, startPoint x: 46, startPoint y: 144, endPoint x: 37, endPoint y: 149, distance: 10.7
click at [34, 145] on div "arjun" at bounding box center [56, 145] width 44 height 6
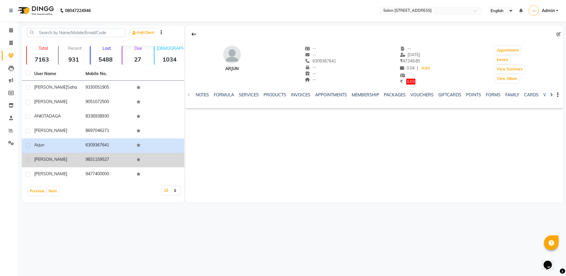
click at [45, 157] on span "VARSHA" at bounding box center [50, 159] width 33 height 5
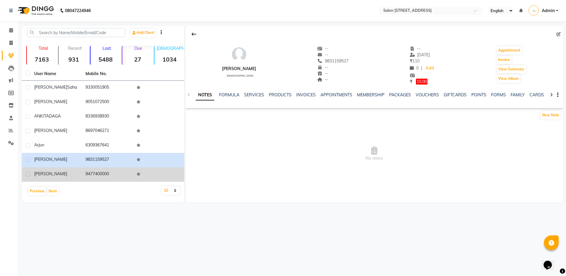
click at [60, 175] on div "keshav" at bounding box center [56, 174] width 44 height 6
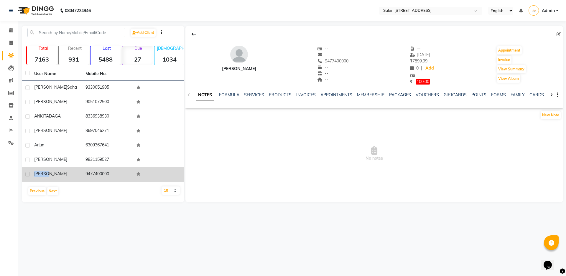
drag, startPoint x: 51, startPoint y: 173, endPoint x: 30, endPoint y: 174, distance: 21.0
click at [30, 174] on tr "keshav 9477400000" at bounding box center [103, 174] width 162 height 14
drag, startPoint x: 109, startPoint y: 174, endPoint x: 85, endPoint y: 174, distance: 23.9
click at [85, 174] on td "9477400000" at bounding box center [107, 174] width 51 height 14
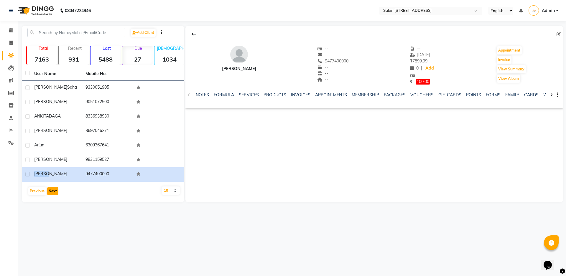
click at [52, 193] on button "Next" at bounding box center [52, 191] width 11 height 8
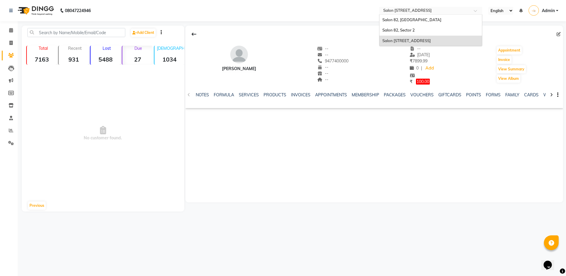
click at [413, 10] on input "text" at bounding box center [424, 11] width 85 height 6
click at [419, 17] on div "Salon 82, Ballygunge" at bounding box center [430, 20] width 103 height 11
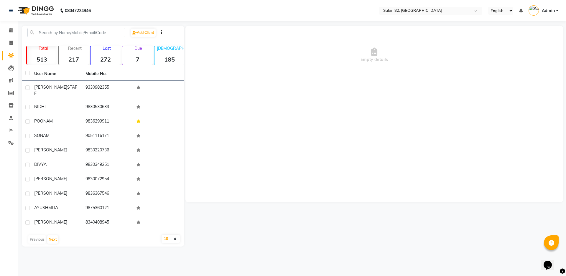
click at [137, 48] on p "Due" at bounding box center [137, 48] width 29 height 5
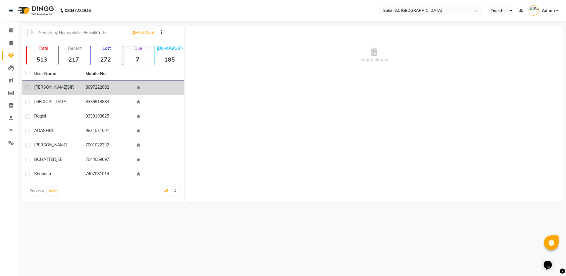
click at [77, 89] on div "SHASHANK SIR" at bounding box center [56, 87] width 44 height 6
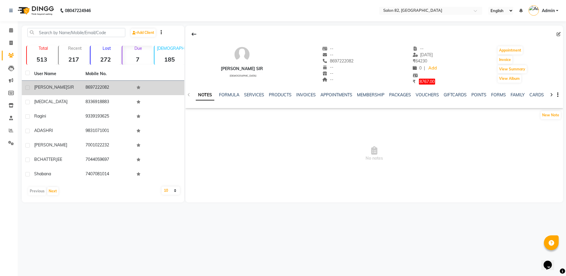
drag, startPoint x: 69, startPoint y: 87, endPoint x: 33, endPoint y: 83, distance: 36.5
click at [33, 83] on td "SHASHANK SIR" at bounding box center [56, 88] width 51 height 14
drag, startPoint x: 109, startPoint y: 87, endPoint x: 86, endPoint y: 88, distance: 23.0
click at [86, 88] on td "8697222082" at bounding box center [107, 88] width 51 height 14
copy td "8697222082"
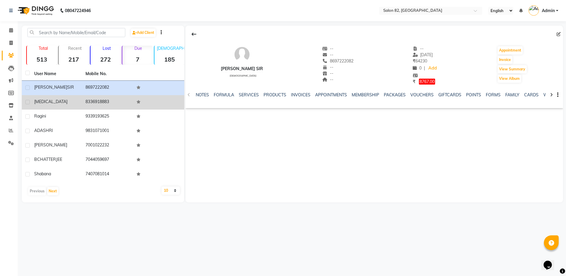
click at [56, 105] on td "NIKITA" at bounding box center [56, 102] width 51 height 14
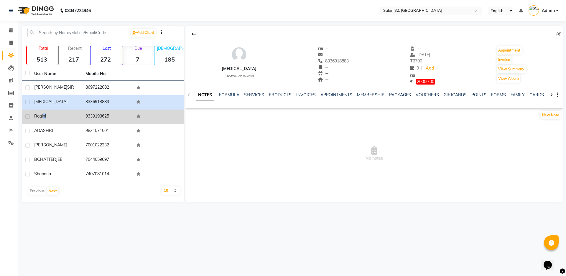
drag, startPoint x: 46, startPoint y: 118, endPoint x: 48, endPoint y: 111, distance: 6.9
click at [43, 116] on div "ragini" at bounding box center [56, 116] width 44 height 6
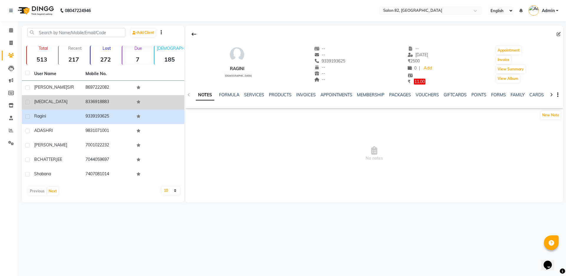
click at [51, 101] on div "NIKITA" at bounding box center [56, 102] width 44 height 6
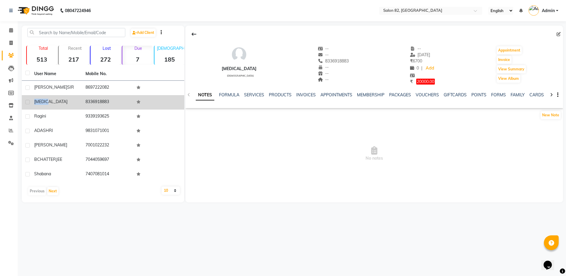
drag, startPoint x: 52, startPoint y: 99, endPoint x: 31, endPoint y: 103, distance: 21.6
click at [31, 103] on td "NIKITA" at bounding box center [56, 102] width 51 height 14
drag, startPoint x: 110, startPoint y: 102, endPoint x: 82, endPoint y: 102, distance: 28.0
click at [82, 102] on td "8336918883" at bounding box center [107, 102] width 51 height 14
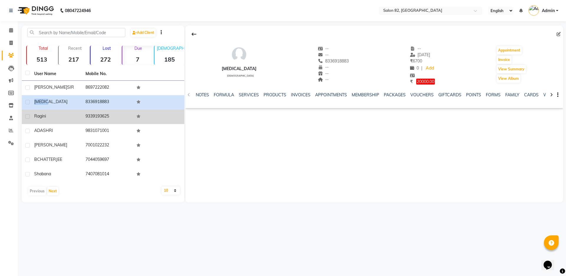
copy td "8336918883"
click at [90, 118] on td "9339193625" at bounding box center [107, 117] width 51 height 14
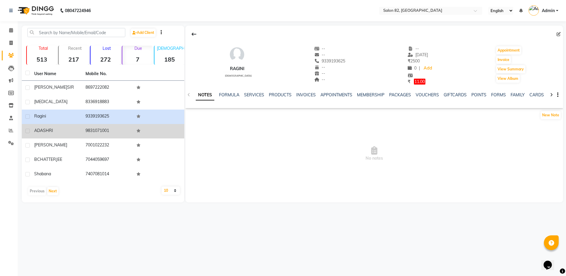
click at [63, 131] on div "ADASHRI" at bounding box center [56, 131] width 44 height 6
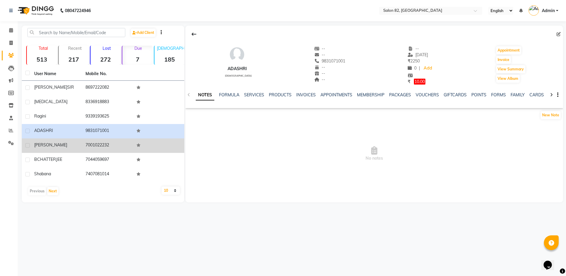
click at [63, 151] on td "TINA" at bounding box center [56, 146] width 51 height 14
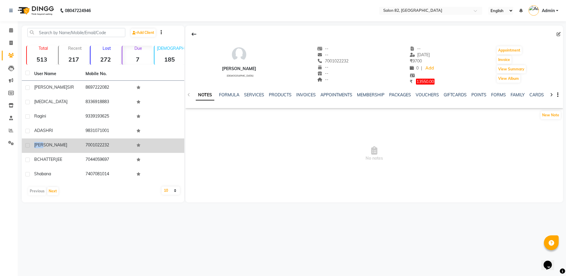
drag, startPoint x: 48, startPoint y: 144, endPoint x: 28, endPoint y: 145, distance: 19.5
click at [33, 143] on td "TINA" at bounding box center [56, 146] width 51 height 14
drag, startPoint x: 85, startPoint y: 145, endPoint x: 115, endPoint y: 148, distance: 29.6
click at [115, 148] on td "7001022232" at bounding box center [107, 146] width 51 height 14
copy td "7001022232"
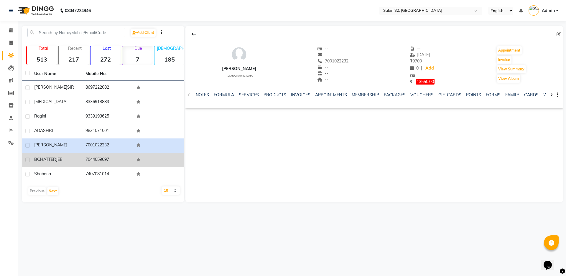
click at [50, 157] on span "CHATTERJEE" at bounding box center [49, 159] width 25 height 5
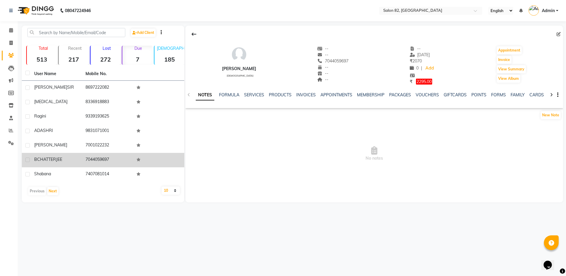
drag, startPoint x: 62, startPoint y: 160, endPoint x: 34, endPoint y: 161, distance: 27.7
click at [34, 161] on div "B CHATTERJEE" at bounding box center [56, 160] width 44 height 6
drag, startPoint x: 109, startPoint y: 158, endPoint x: 85, endPoint y: 162, distance: 25.1
click at [85, 162] on td "7044059697" at bounding box center [107, 160] width 51 height 14
copy td "7044059697"
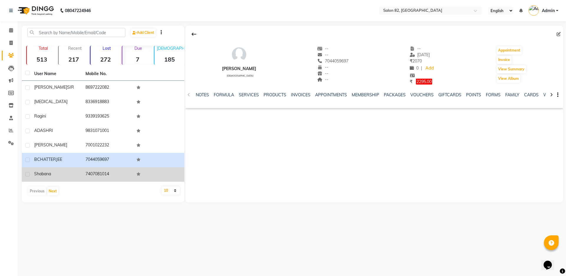
click at [79, 175] on td "Shabana" at bounding box center [56, 174] width 51 height 14
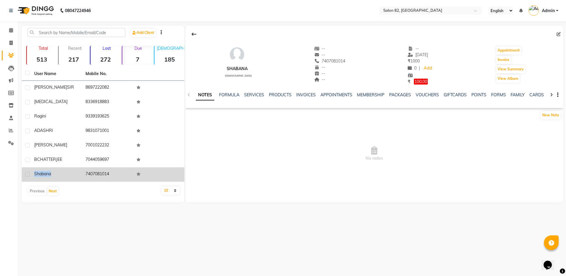
drag, startPoint x: 53, startPoint y: 174, endPoint x: 34, endPoint y: 172, distance: 18.9
click at [34, 172] on div "Shabana" at bounding box center [56, 174] width 44 height 6
drag, startPoint x: 112, startPoint y: 174, endPoint x: 86, endPoint y: 176, distance: 25.8
click at [86, 176] on td "7407081014" at bounding box center [107, 174] width 51 height 14
copy td "7407081014"
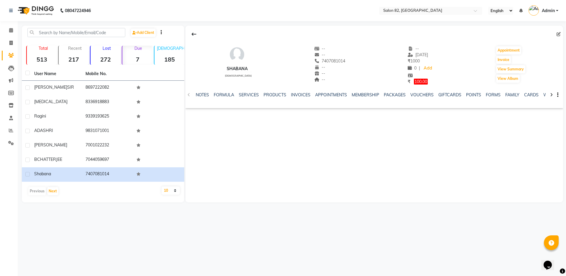
click at [132, 226] on div "08047224946 Select Location × Salon 82, Ballygunge English ENGLISH Español العر…" at bounding box center [283, 138] width 566 height 276
click at [51, 192] on button "Next" at bounding box center [52, 191] width 11 height 8
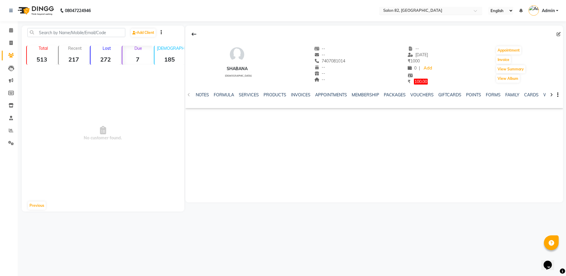
click at [403, 8] on div "Select Location × Salon 82, Ballygunge" at bounding box center [426, 11] width 92 height 6
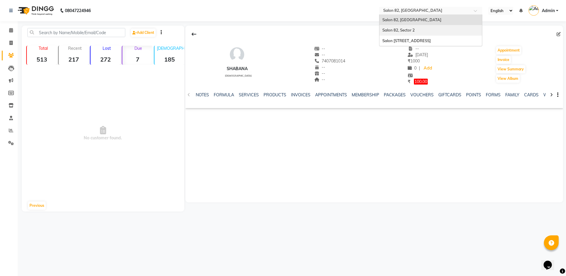
click at [416, 30] on div "Salon 82, Sector 2" at bounding box center [430, 30] width 103 height 11
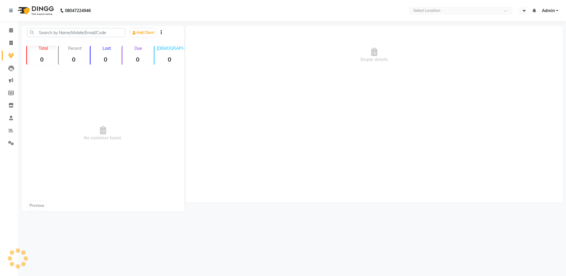
select select "en"
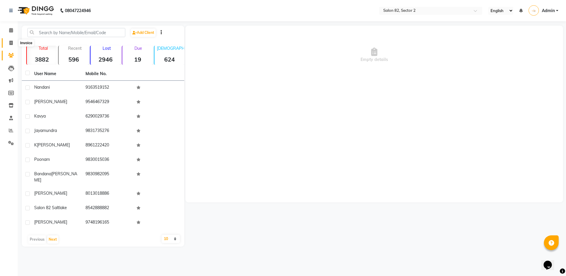
click at [11, 44] on icon at bounding box center [10, 43] width 3 height 4
select select "service"
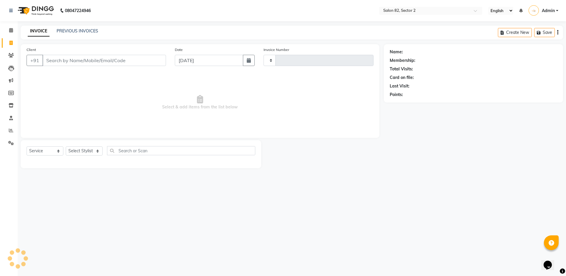
type input "1705"
select select "8703"
click at [92, 31] on link "PREVIOUS INVOICES" at bounding box center [78, 30] width 42 height 5
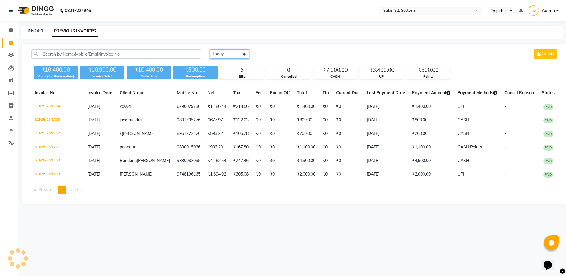
click at [223, 50] on select "[DATE] [DATE] Custom Range" at bounding box center [229, 54] width 39 height 9
click at [210, 50] on select "[DATE] [DATE] Custom Range" at bounding box center [229, 54] width 39 height 9
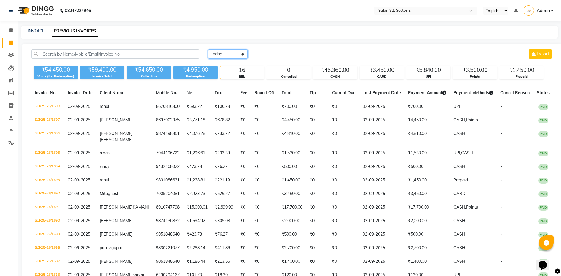
click at [242, 53] on select "[DATE] [DATE] Custom Range" at bounding box center [227, 54] width 39 height 9
select select "range"
click at [208, 50] on select "[DATE] [DATE] Custom Range" at bounding box center [227, 54] width 39 height 9
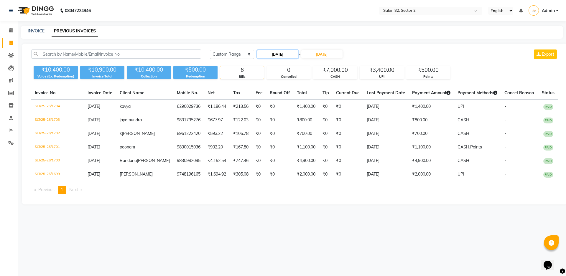
click at [274, 54] on input "[DATE]" at bounding box center [277, 54] width 41 height 8
select select "9"
select select "2025"
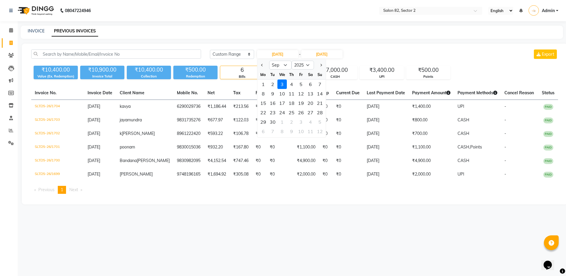
drag, startPoint x: 261, startPoint y: 65, endPoint x: 265, endPoint y: 70, distance: 6.3
click at [261, 65] on span "Previous month" at bounding box center [262, 65] width 2 height 2
select select "8"
click at [261, 62] on button "Previous month" at bounding box center [262, 64] width 5 height 9
select select "7"
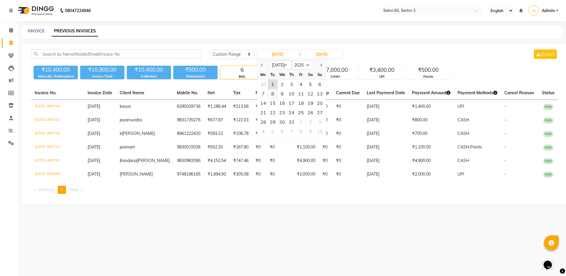
drag, startPoint x: 274, startPoint y: 92, endPoint x: 298, endPoint y: 77, distance: 29.0
click at [274, 92] on div "8" at bounding box center [272, 93] width 9 height 9
type input "08-07-2025"
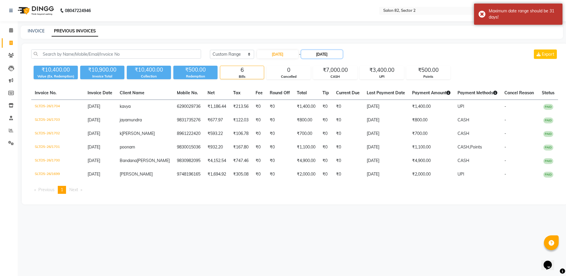
click at [325, 54] on input "[DATE]" at bounding box center [321, 54] width 41 height 8
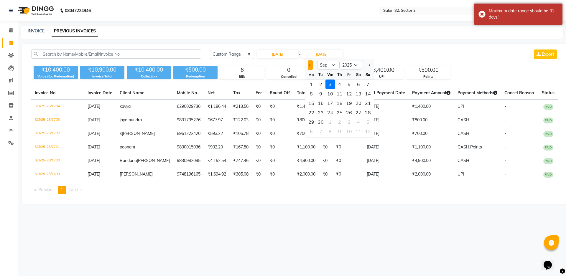
drag, startPoint x: 311, startPoint y: 65, endPoint x: 315, endPoint y: 92, distance: 27.7
click at [311, 65] on span "Previous month" at bounding box center [310, 65] width 2 height 2
select select "8"
click at [346, 95] on div "8" at bounding box center [348, 93] width 9 height 9
type input "08-08-2025"
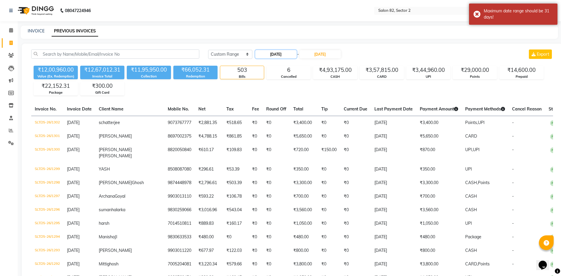
click at [286, 56] on input "08-07-2025" at bounding box center [275, 54] width 41 height 8
select select "7"
select select "2025"
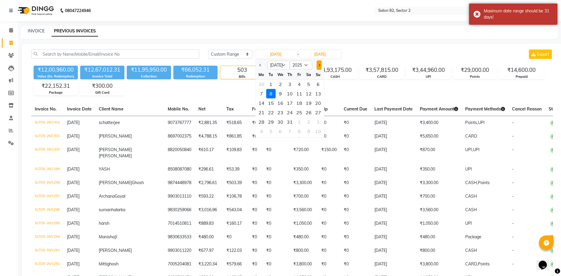
click at [319, 64] on span "Next month" at bounding box center [319, 65] width 2 height 2
select select "8"
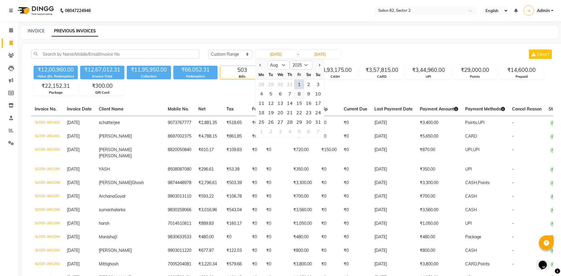
click at [295, 92] on div "8" at bounding box center [298, 93] width 9 height 9
type input "08-08-2025"
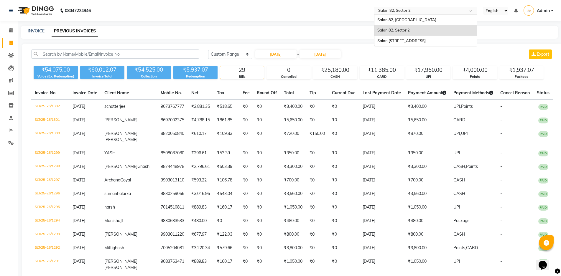
click at [404, 8] on input "text" at bounding box center [419, 11] width 85 height 6
click at [412, 18] on span "Salon 82, Ballygunge" at bounding box center [406, 19] width 59 height 5
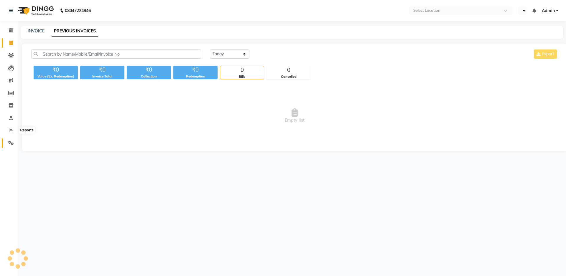
select select "en"
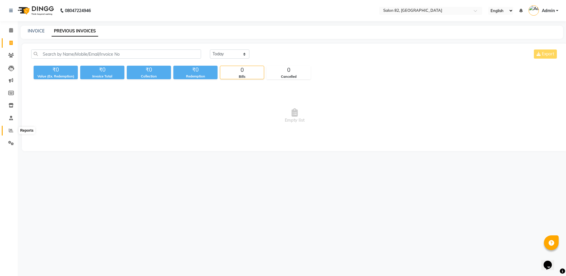
click at [8, 129] on span at bounding box center [11, 130] width 10 height 7
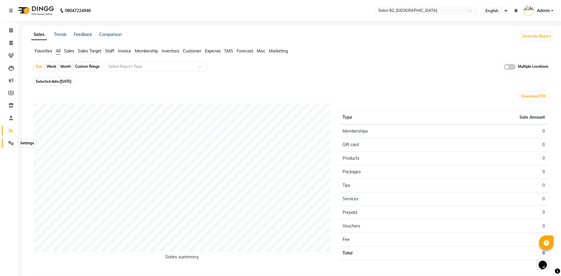
click at [11, 141] on icon at bounding box center [11, 143] width 6 height 4
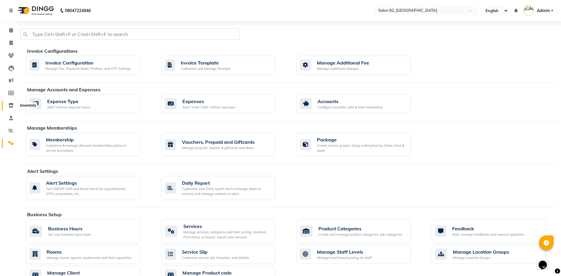
click at [10, 106] on icon at bounding box center [11, 105] width 5 height 4
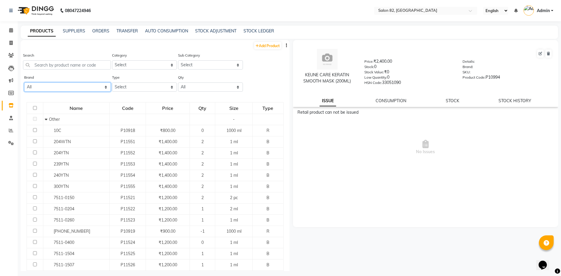
click at [61, 90] on select "All Null Skeyndor" at bounding box center [67, 87] width 87 height 9
click at [72, 68] on input "text" at bounding box center [67, 64] width 88 height 9
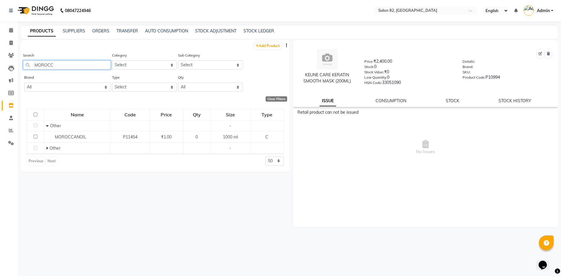
click at [48, 65] on input "MOROCC" at bounding box center [67, 64] width 88 height 9
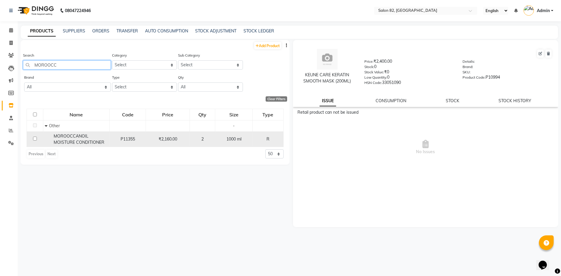
type input "MOROOCC"
click at [139, 144] on td "P11355" at bounding box center [127, 139] width 36 height 16
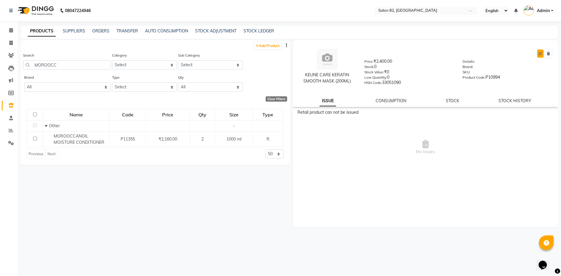
click at [538, 52] on button at bounding box center [540, 54] width 6 height 8
select select "true"
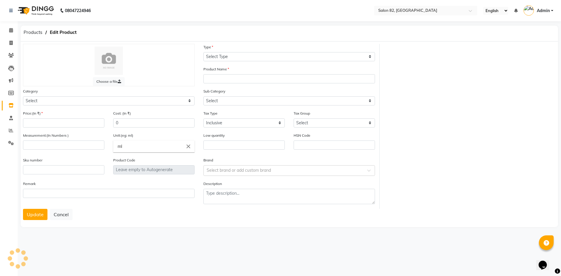
select select "R"
type input "KEUNE CARE KERATIN SMOOTH MASK (200ML)"
select select "761801000"
select select
type input "2400"
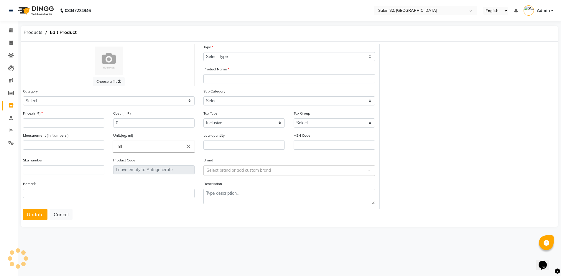
select select
type input "200"
type input "0"
type input "33051090"
type input "P10994"
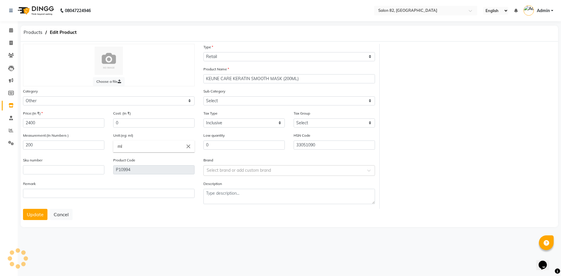
select select "761801002"
select select "2815"
click at [63, 215] on button "Cancel" at bounding box center [61, 214] width 23 height 11
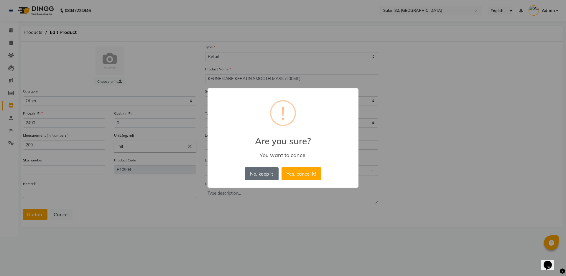
click at [260, 172] on button "No, keep it" at bounding box center [262, 173] width 34 height 13
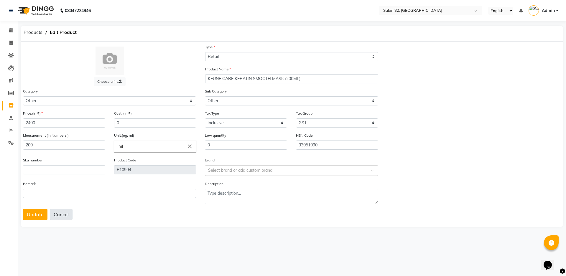
click at [54, 213] on button "Cancel" at bounding box center [61, 214] width 23 height 11
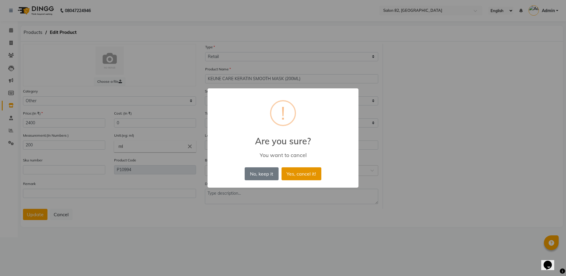
click at [305, 175] on button "Yes, cancel it!" at bounding box center [301, 173] width 40 height 13
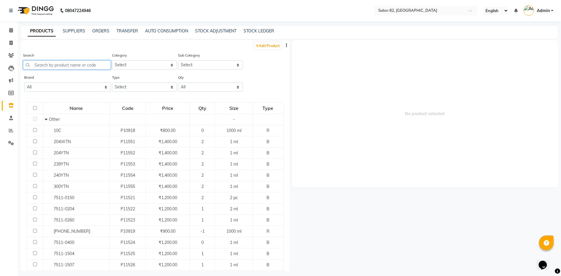
click at [77, 64] on input "text" at bounding box center [67, 64] width 88 height 9
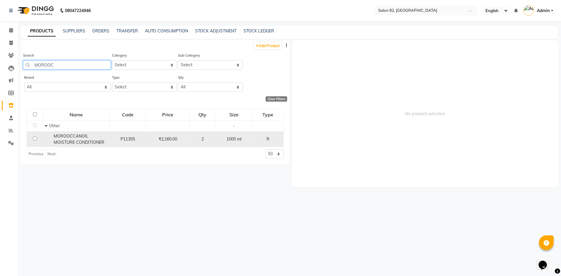
type input "MOROOC"
click at [104, 142] on span "MOROOCCANOIL MOISTURE CONDITIONER" at bounding box center [79, 139] width 51 height 11
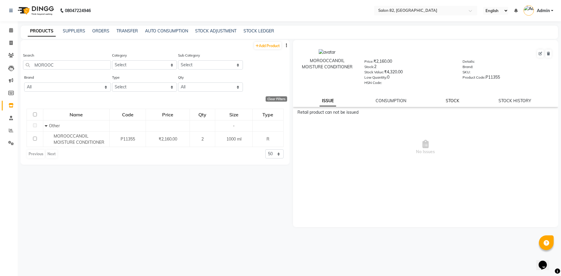
click at [456, 101] on link "STOCK" at bounding box center [453, 100] width 14 height 5
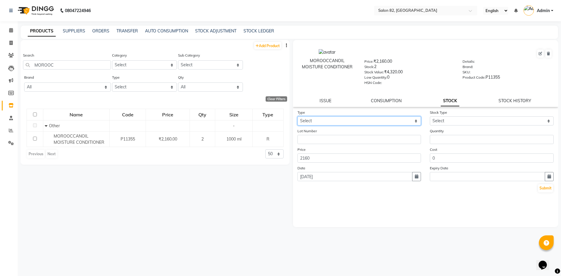
click at [386, 123] on select "Select In Out" at bounding box center [359, 120] width 124 height 9
select select "out"
click at [297, 116] on select "Select In Out" at bounding box center [359, 120] width 124 height 9
select select
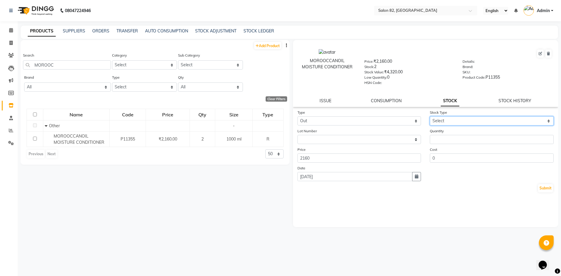
click at [473, 120] on select "Select Internal Use Damaged Expired Adjustment Return Other" at bounding box center [492, 120] width 124 height 9
select select "internal use"
click at [430, 116] on select "Select Internal Use Damaged Expired Adjustment Return Other" at bounding box center [492, 120] width 124 height 9
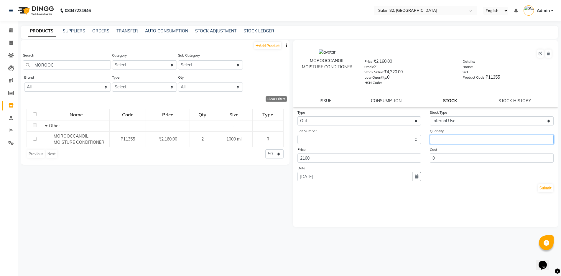
click at [448, 139] on input "number" at bounding box center [492, 139] width 124 height 9
type input "2"
click at [547, 188] on button "Submit" at bounding box center [545, 188] width 15 height 8
select select
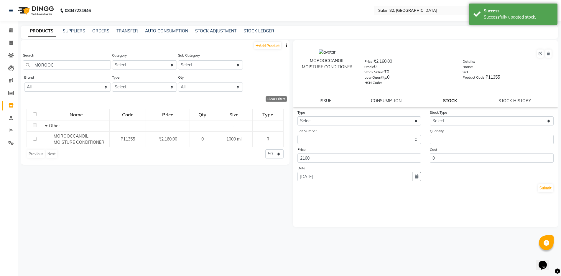
click at [263, 198] on div "Add Product Search MOROOC Category Select Hair Skin Makeup Personal Care Applia…" at bounding box center [155, 155] width 269 height 231
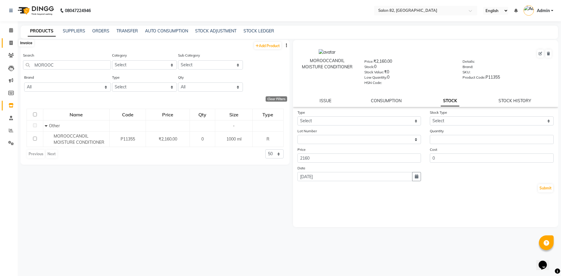
click at [11, 42] on icon at bounding box center [10, 43] width 3 height 4
select select "service"
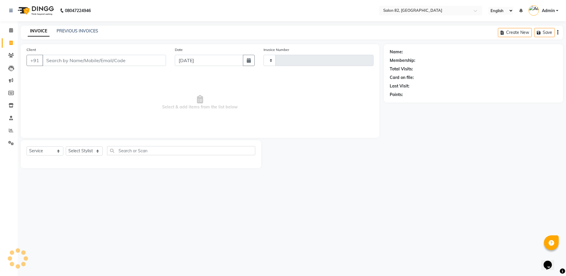
type input "0450"
select select "8702"
click at [11, 45] on icon at bounding box center [10, 43] width 3 height 4
select select "service"
click at [59, 31] on link "PREVIOUS INVOICES" at bounding box center [78, 30] width 42 height 5
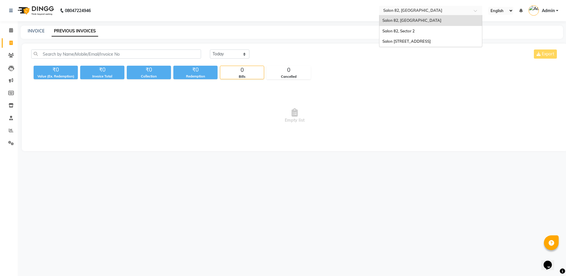
click at [430, 9] on input "text" at bounding box center [424, 10] width 85 height 6
click at [426, 33] on div "Salon 82, Sector 2" at bounding box center [430, 31] width 103 height 11
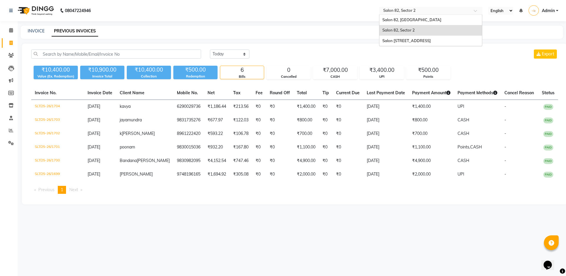
click at [441, 14] on div "Select Location × Salon 82, Sector 2" at bounding box center [430, 11] width 103 height 8
click at [426, 40] on span "Salon [STREET_ADDRESS]" at bounding box center [406, 40] width 48 height 5
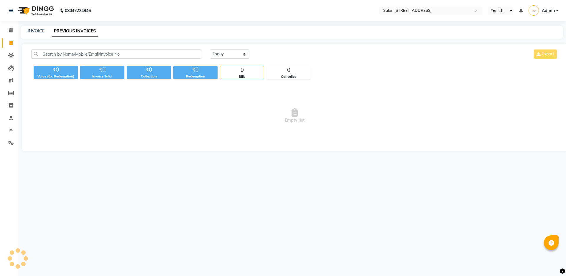
select select "en"
